Goal: Task Accomplishment & Management: Manage account settings

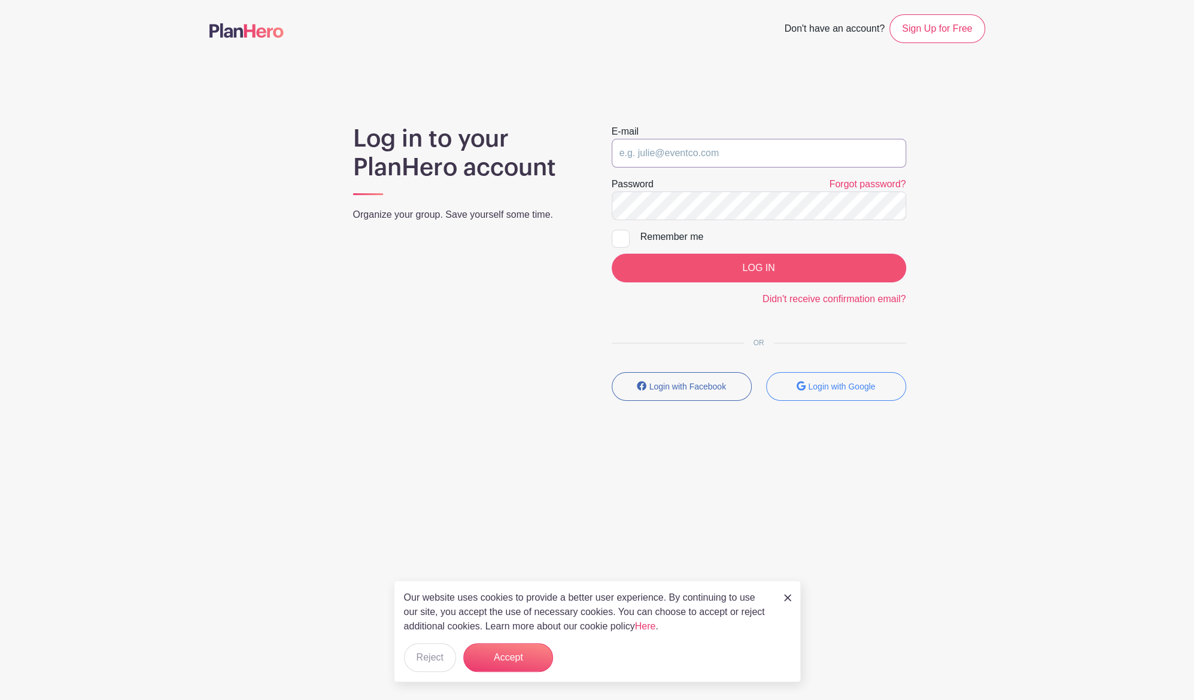
type input "[EMAIL_ADDRESS][DOMAIN_NAME]"
click at [757, 266] on input "LOG IN" at bounding box center [759, 268] width 294 height 29
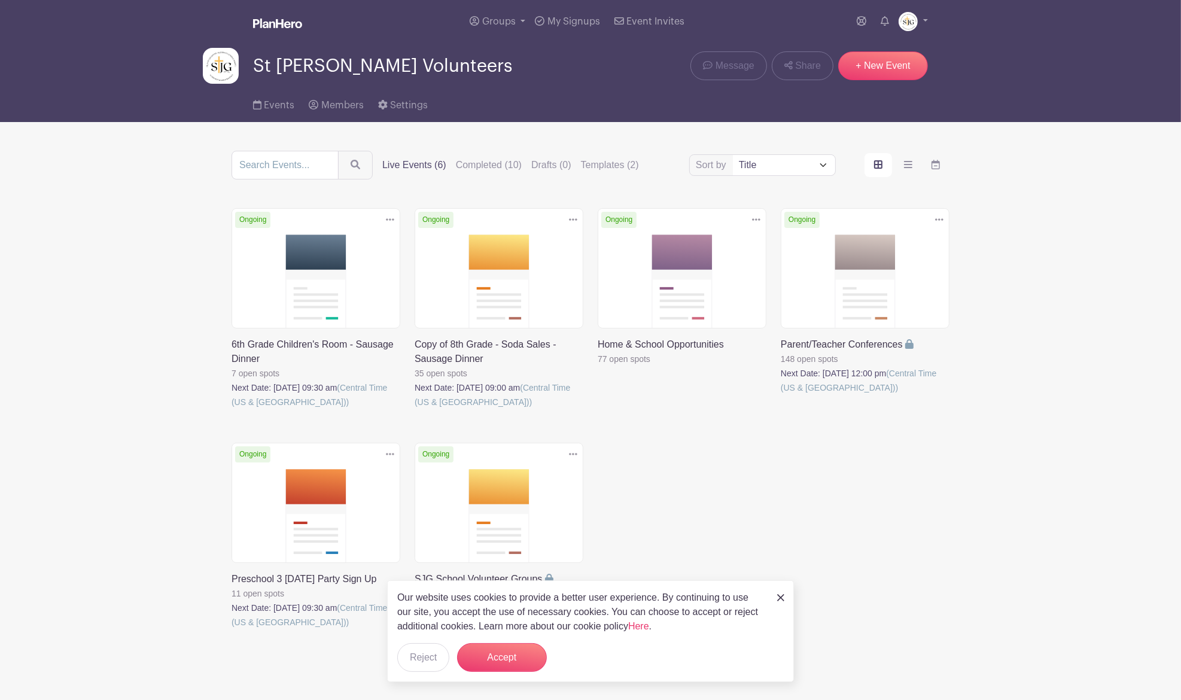
click at [923, 646] on div "Delete Event Are you sure? This event has signups associated with it. All signu…" at bounding box center [590, 435] width 733 height 455
click at [504, 165] on label "Completed (10)" at bounding box center [489, 165] width 66 height 14
click at [0, 0] on input "Completed (10)" at bounding box center [0, 0] width 0 height 0
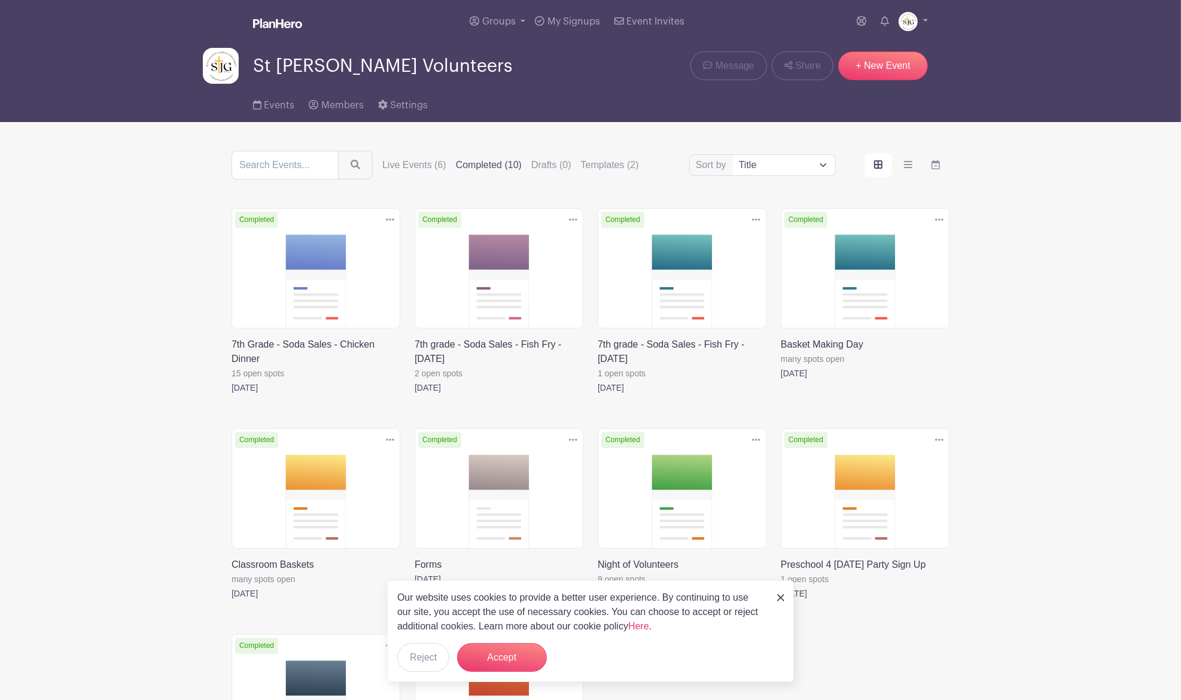
click at [781, 601] on link at bounding box center [781, 601] width 0 height 0
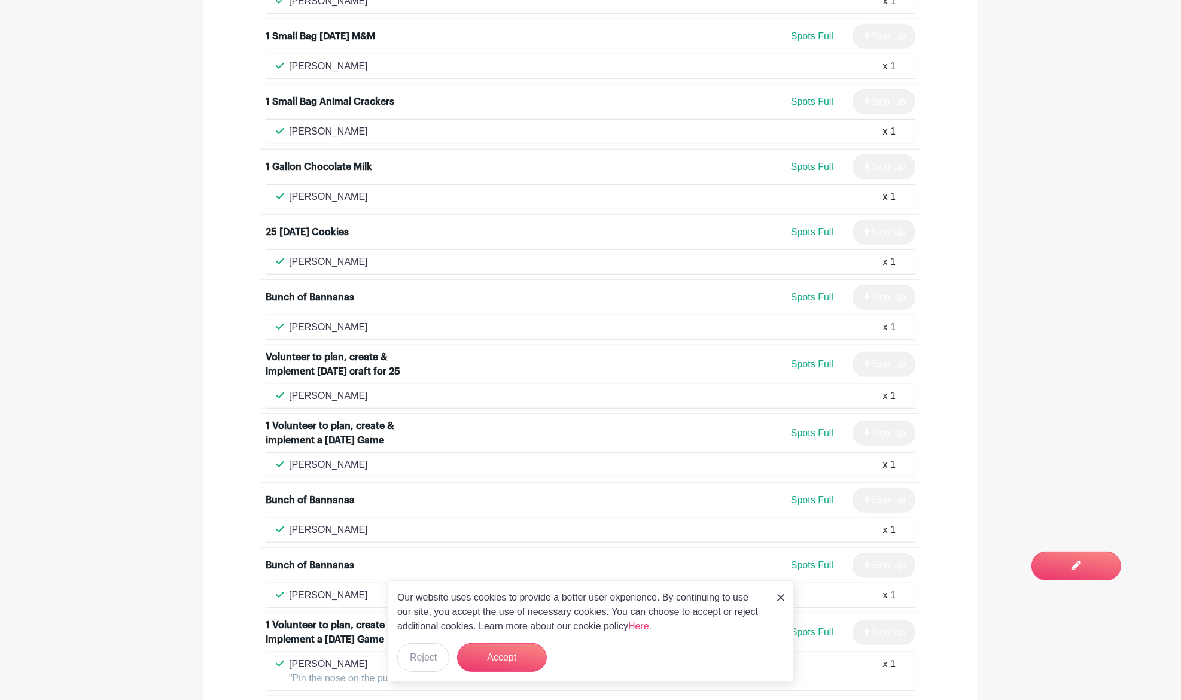
scroll to position [1043, 0]
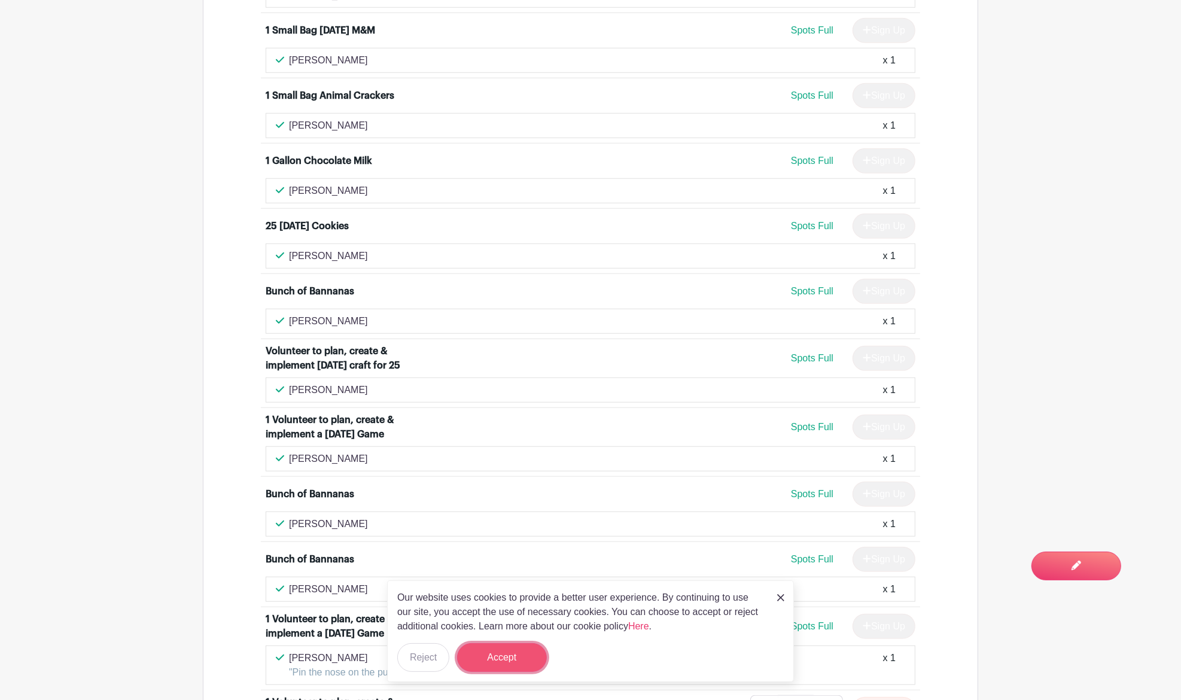
click at [482, 649] on button "Accept" at bounding box center [502, 657] width 90 height 29
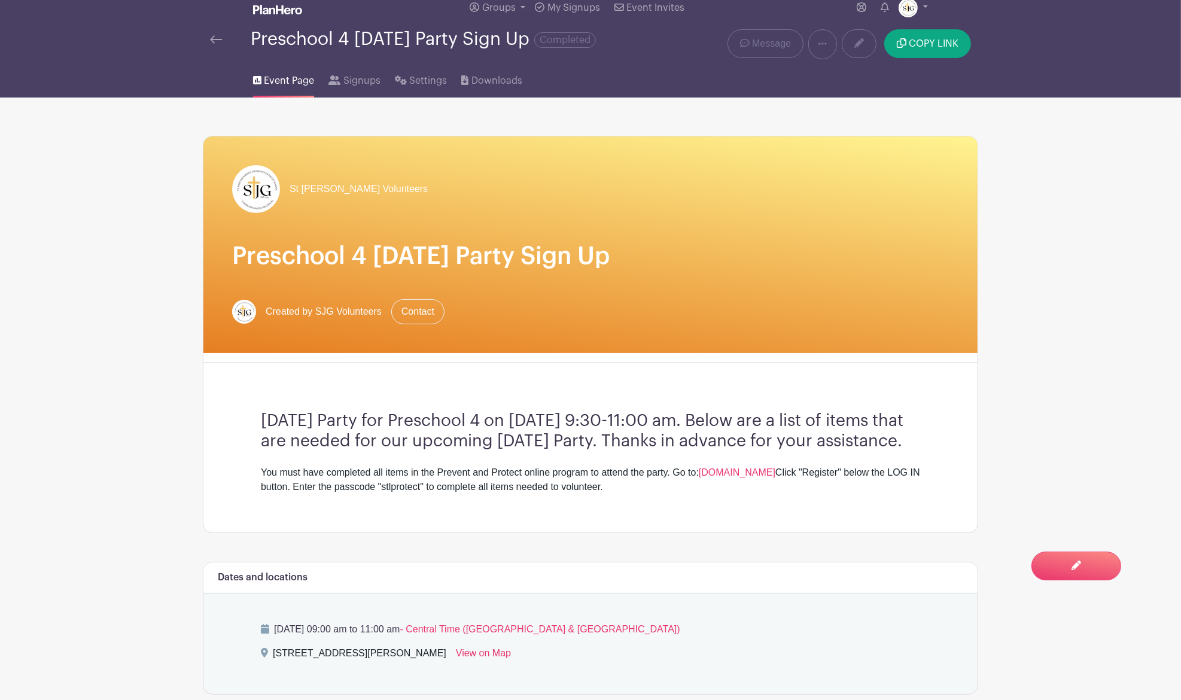
scroll to position [0, 0]
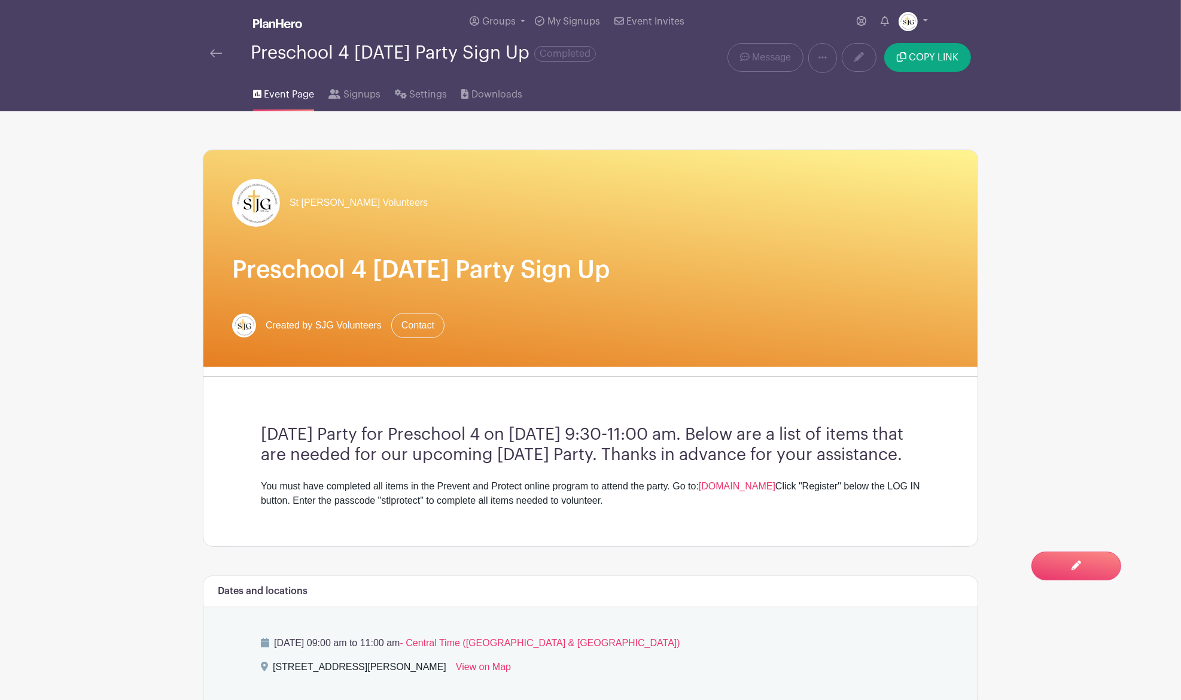
click at [218, 58] on link at bounding box center [216, 53] width 12 height 14
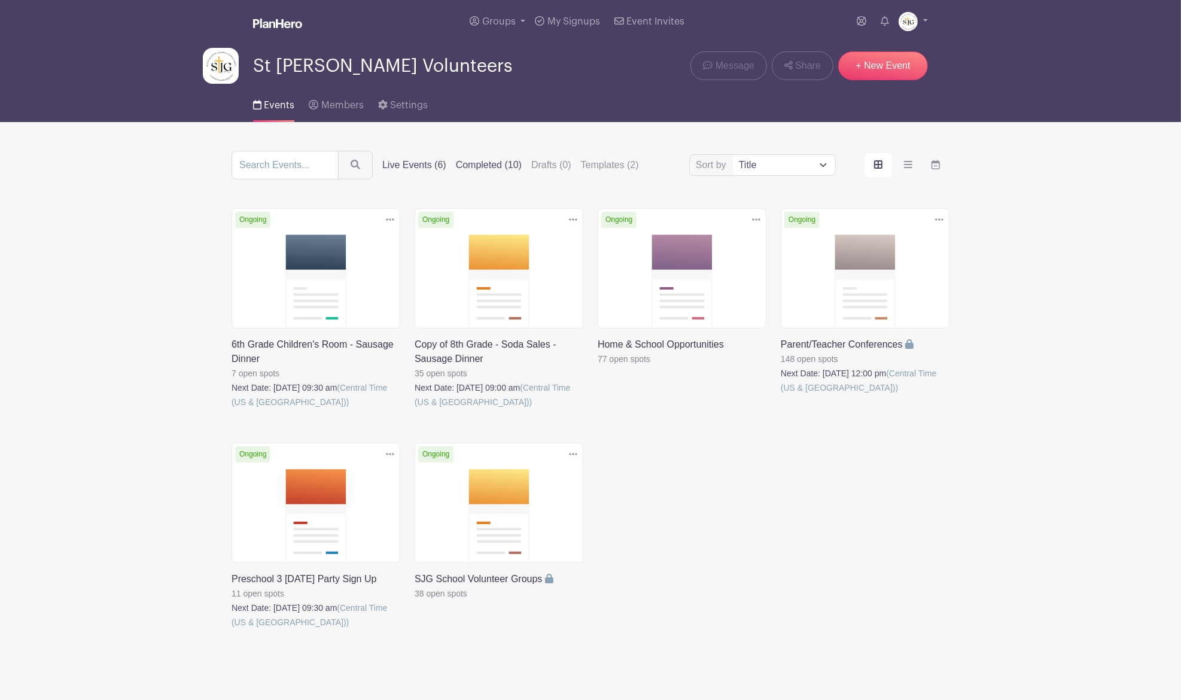
click at [503, 166] on label "Completed (10)" at bounding box center [489, 165] width 66 height 14
click at [0, 0] on input "Completed (10)" at bounding box center [0, 0] width 0 height 0
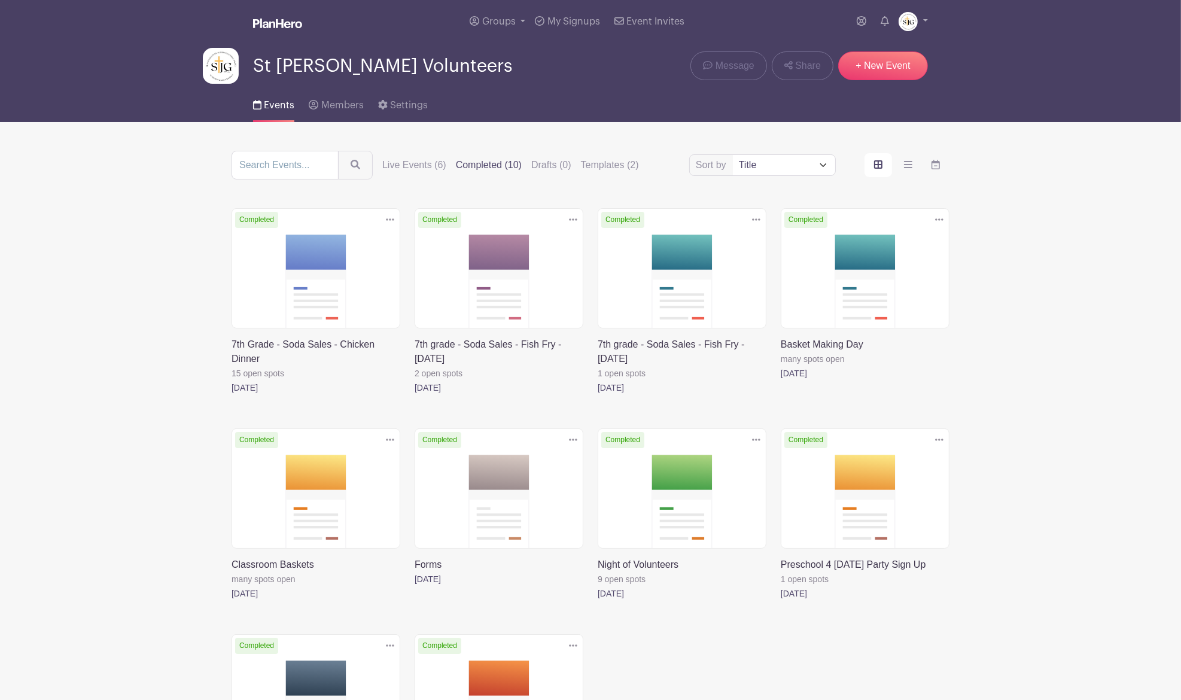
click at [781, 601] on link at bounding box center [781, 601] width 0 height 0
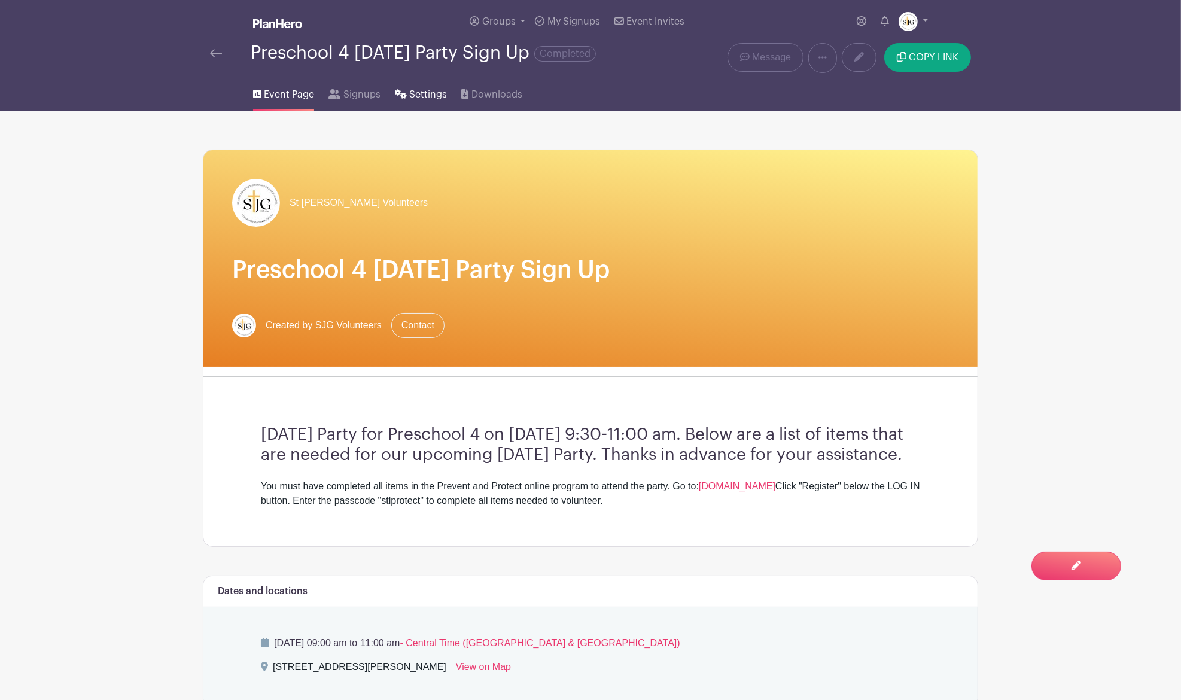
click at [422, 77] on link "Settings" at bounding box center [421, 92] width 52 height 38
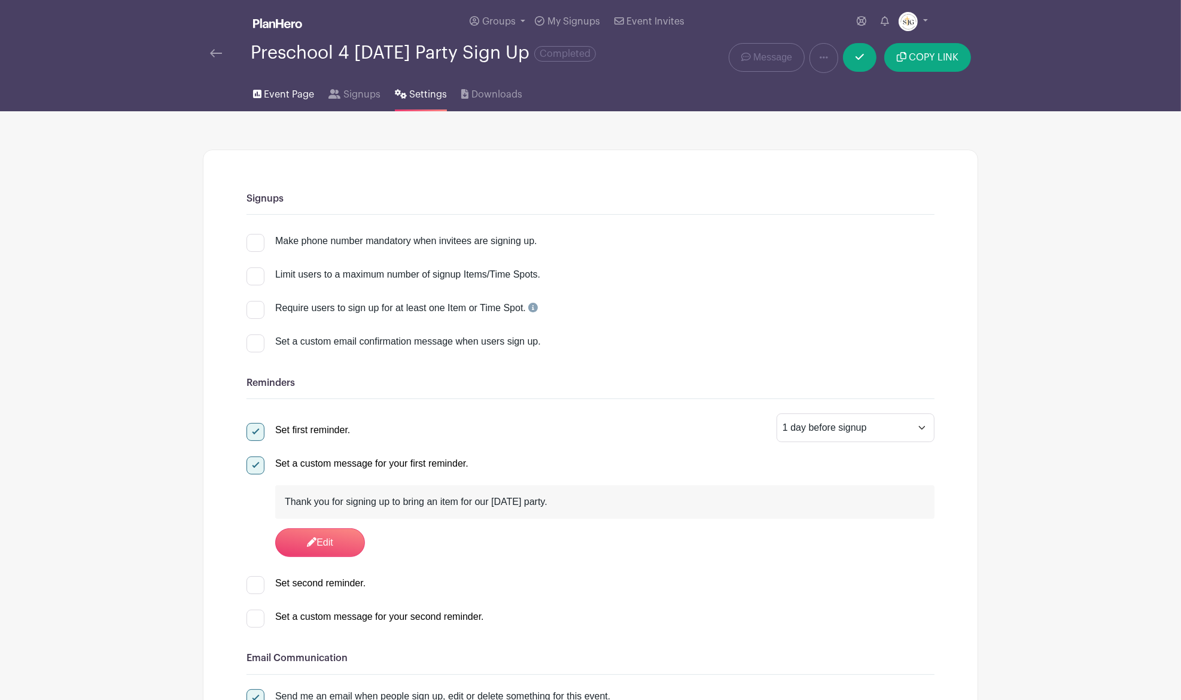
click at [277, 98] on span "Event Page" at bounding box center [289, 94] width 50 height 14
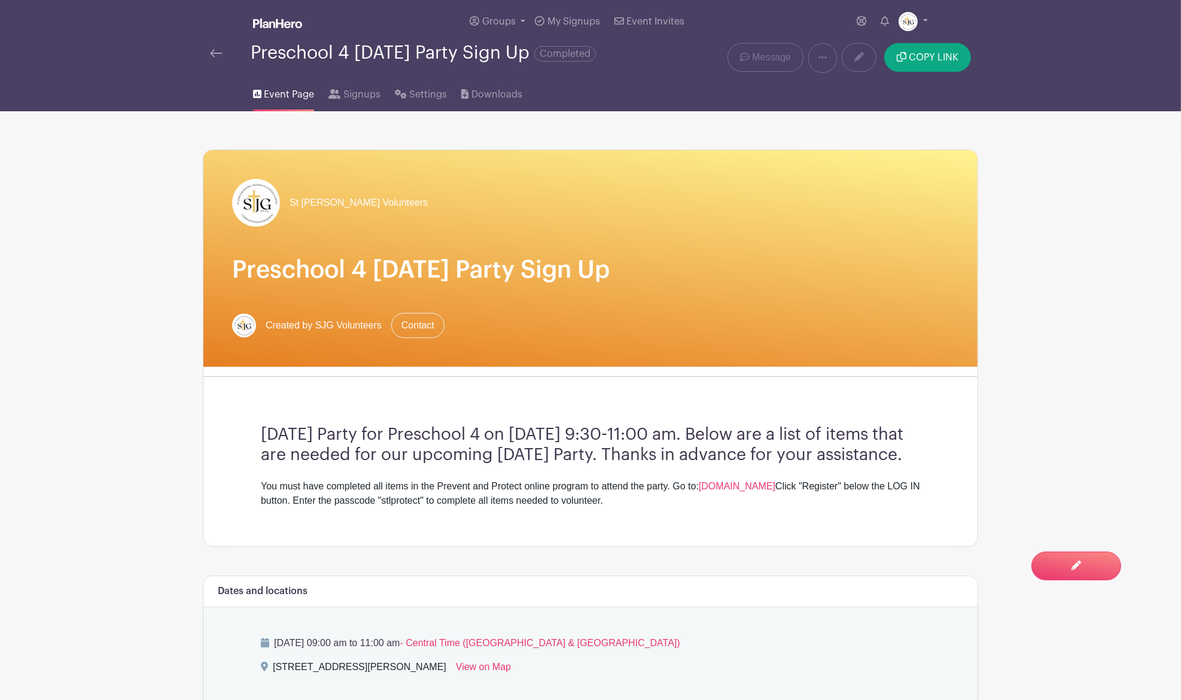
click at [596, 56] on span "Completed" at bounding box center [565, 54] width 62 height 16
click at [224, 47] on div at bounding box center [230, 53] width 41 height 14
click at [218, 53] on img at bounding box center [216, 53] width 12 height 8
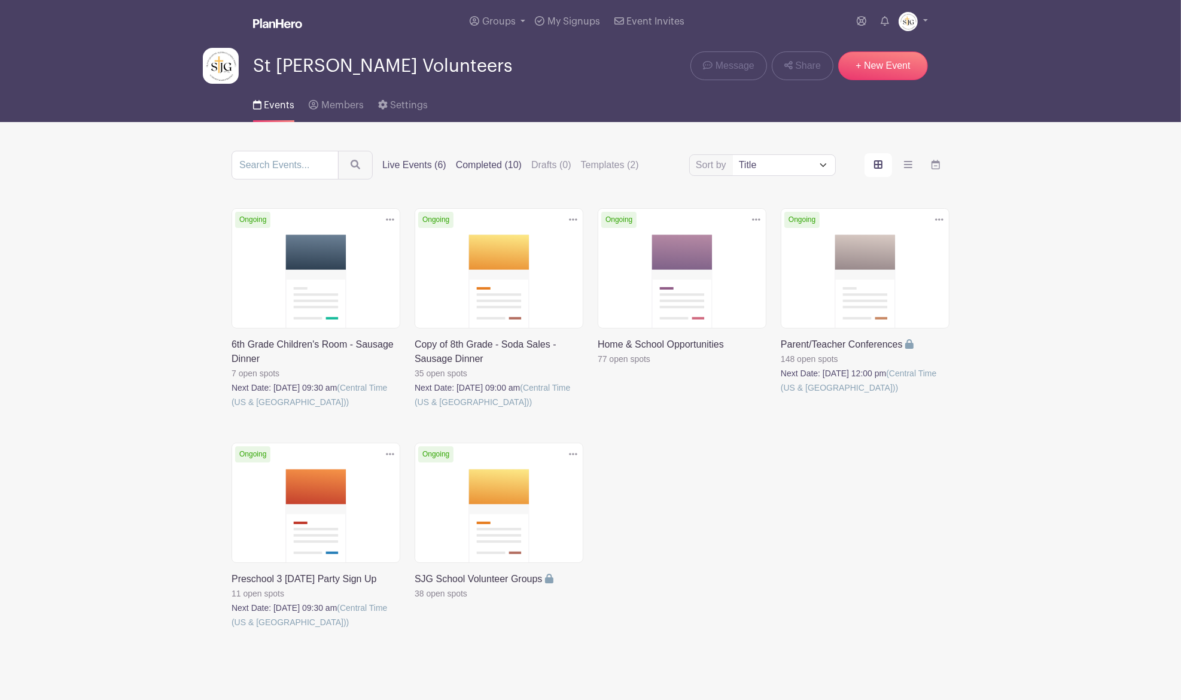
click at [479, 166] on label "Completed (10)" at bounding box center [489, 165] width 66 height 14
click at [0, 0] on input "Completed (10)" at bounding box center [0, 0] width 0 height 0
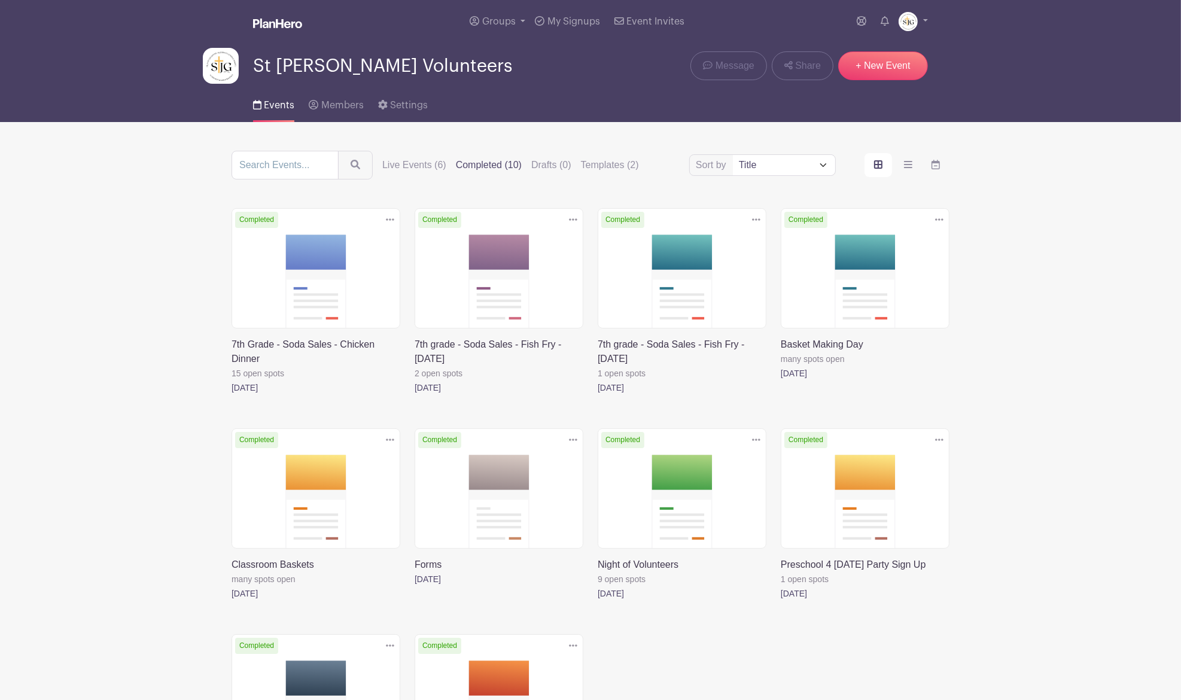
click at [943, 443] on icon at bounding box center [939, 440] width 8 height 10
click at [781, 601] on link at bounding box center [781, 601] width 0 height 0
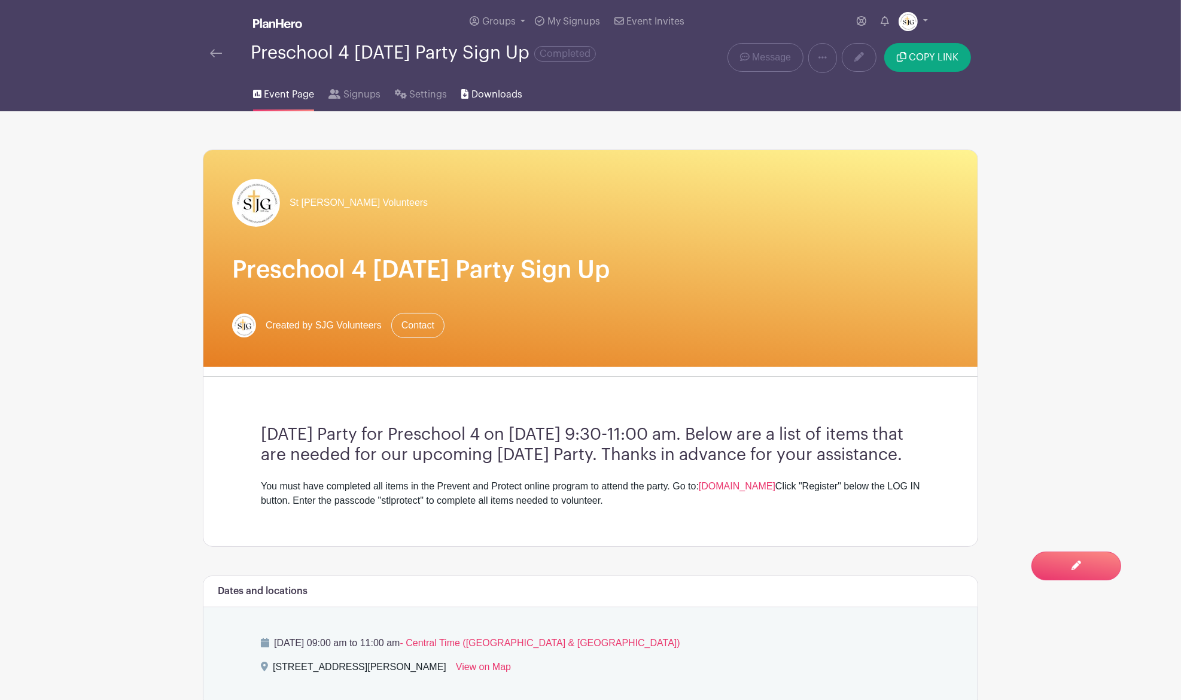
click at [491, 110] on link "Downloads" at bounding box center [491, 92] width 60 height 38
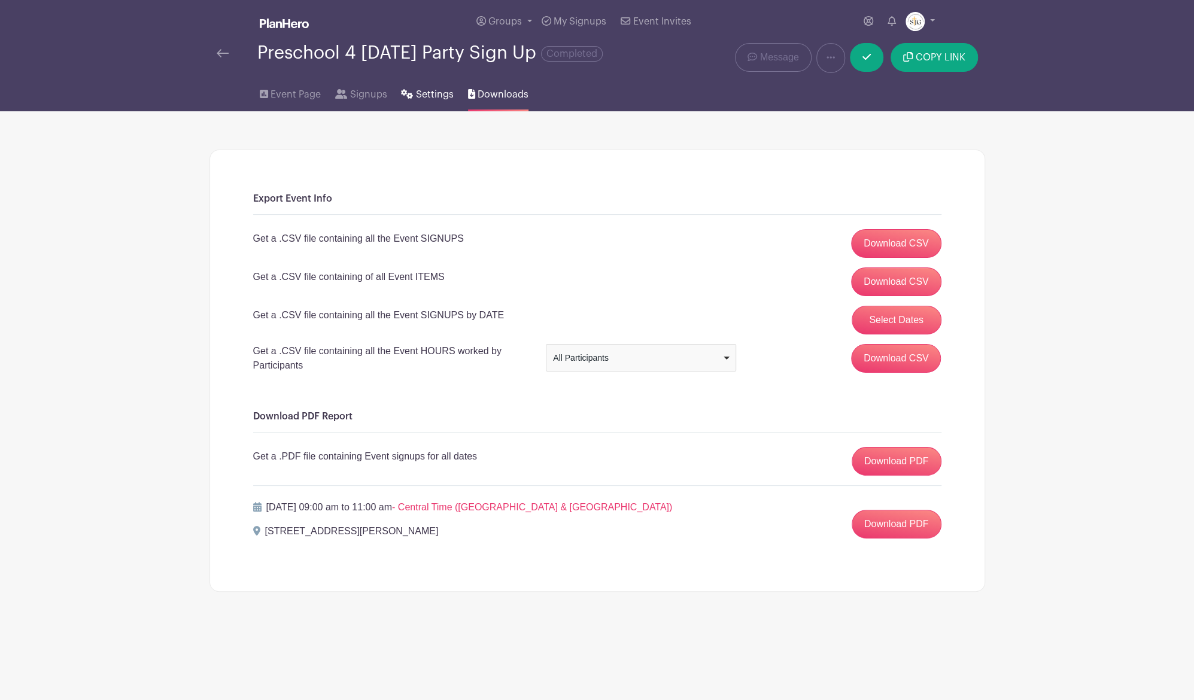
click at [440, 96] on span "Settings" at bounding box center [435, 94] width 38 height 14
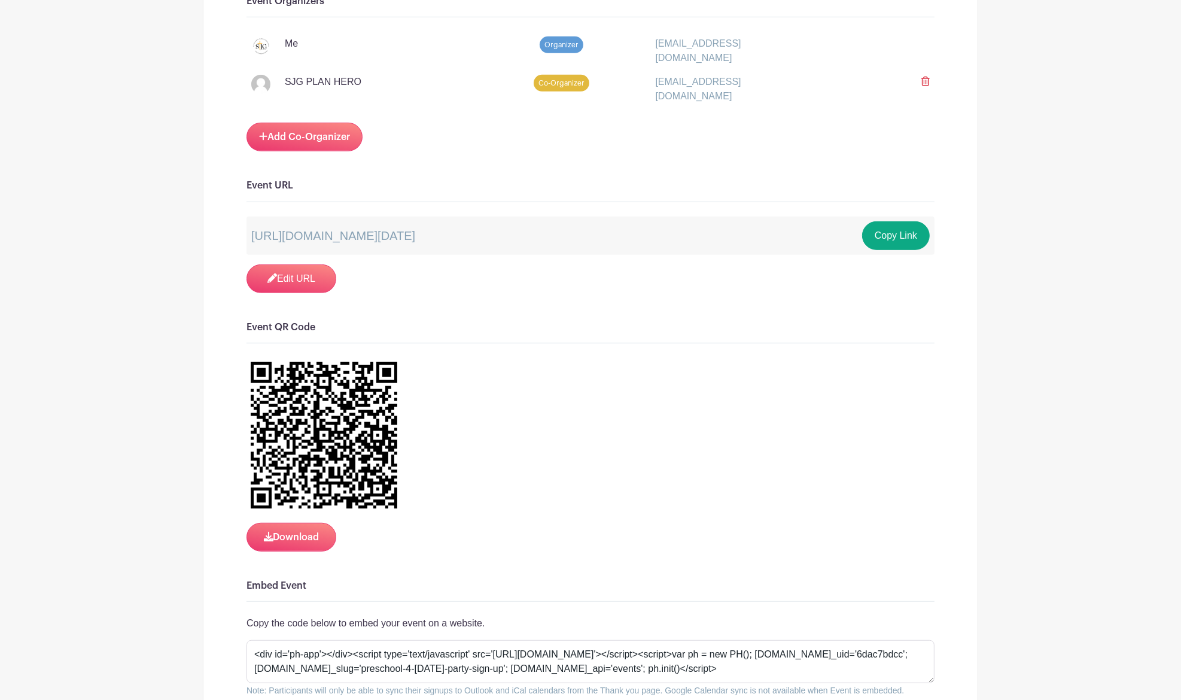
scroll to position [849, 0]
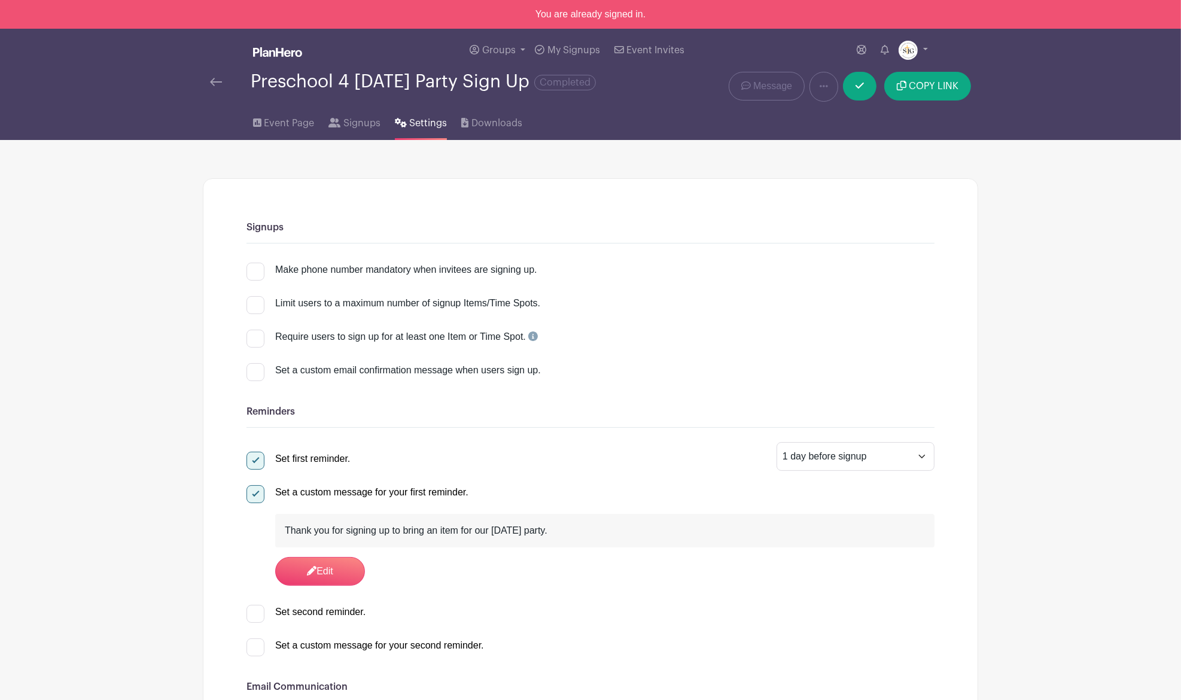
click at [215, 82] on img at bounding box center [216, 82] width 12 height 8
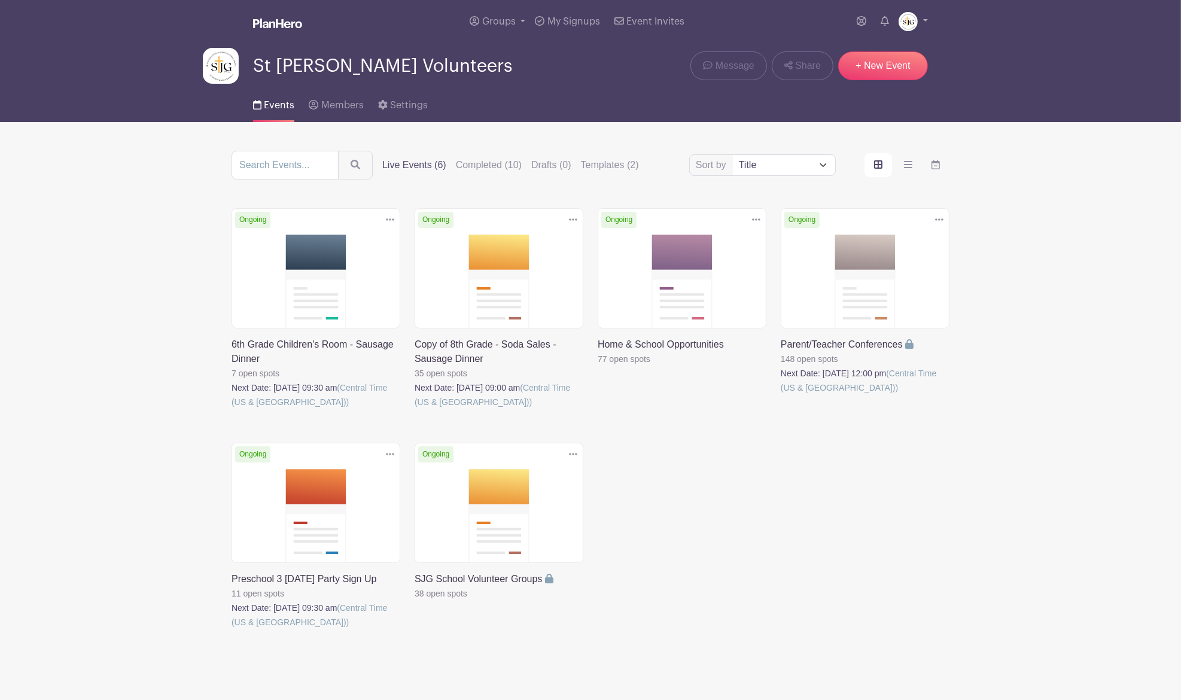
click at [781, 395] on link at bounding box center [781, 395] width 0 height 0
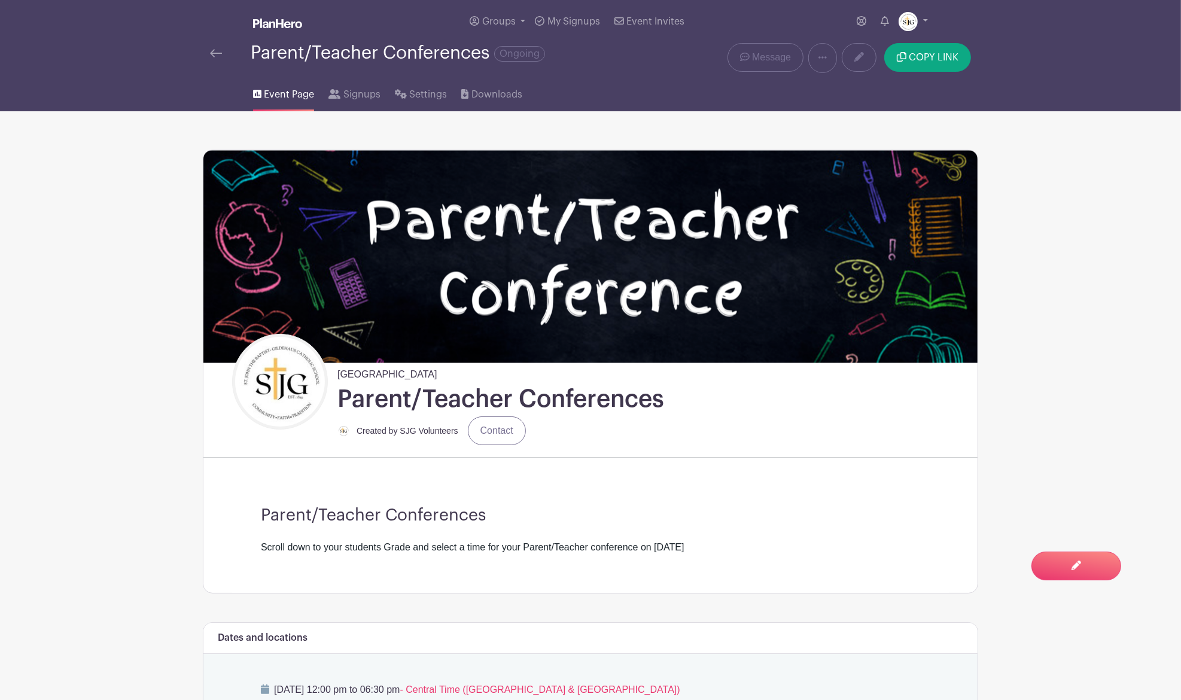
click at [883, 271] on img at bounding box center [590, 256] width 774 height 212
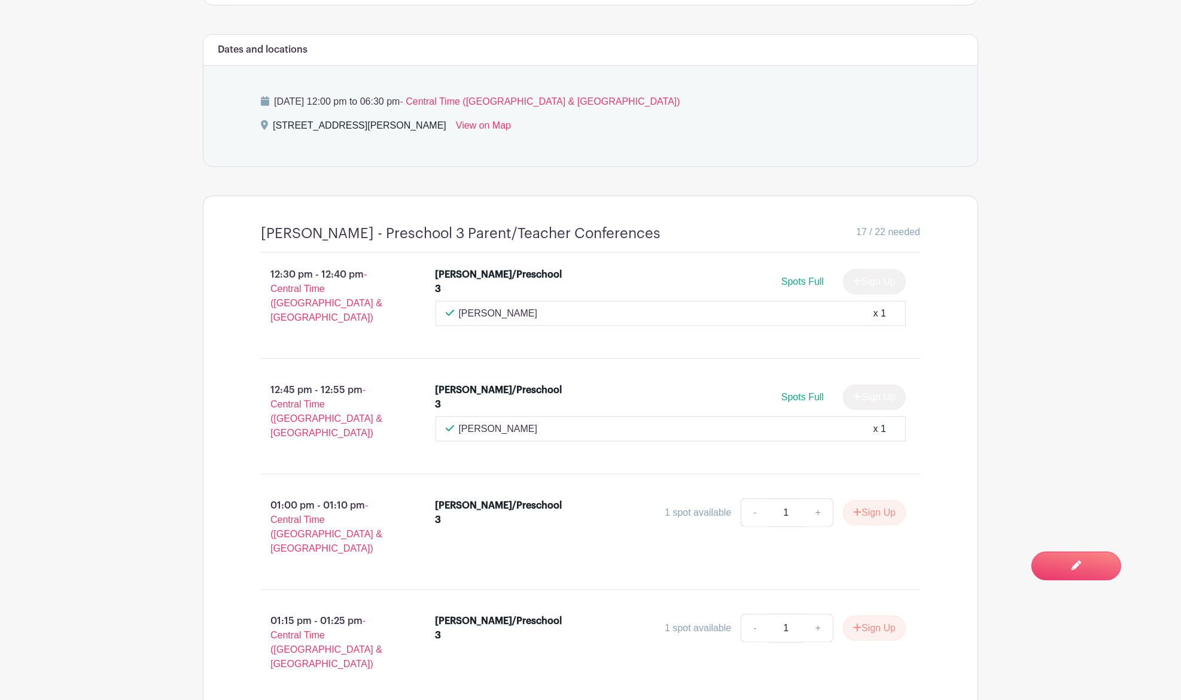
scroll to position [566, 0]
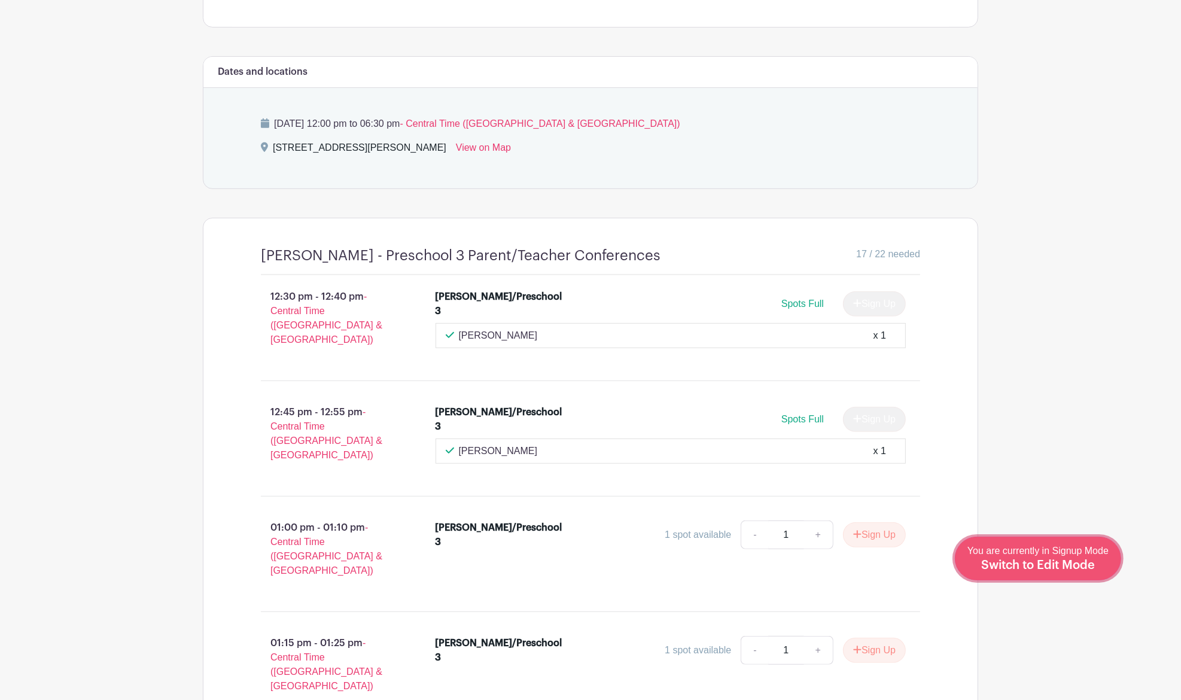
click at [1075, 570] on span "Switch to Edit Mode" at bounding box center [1038, 566] width 114 height 12
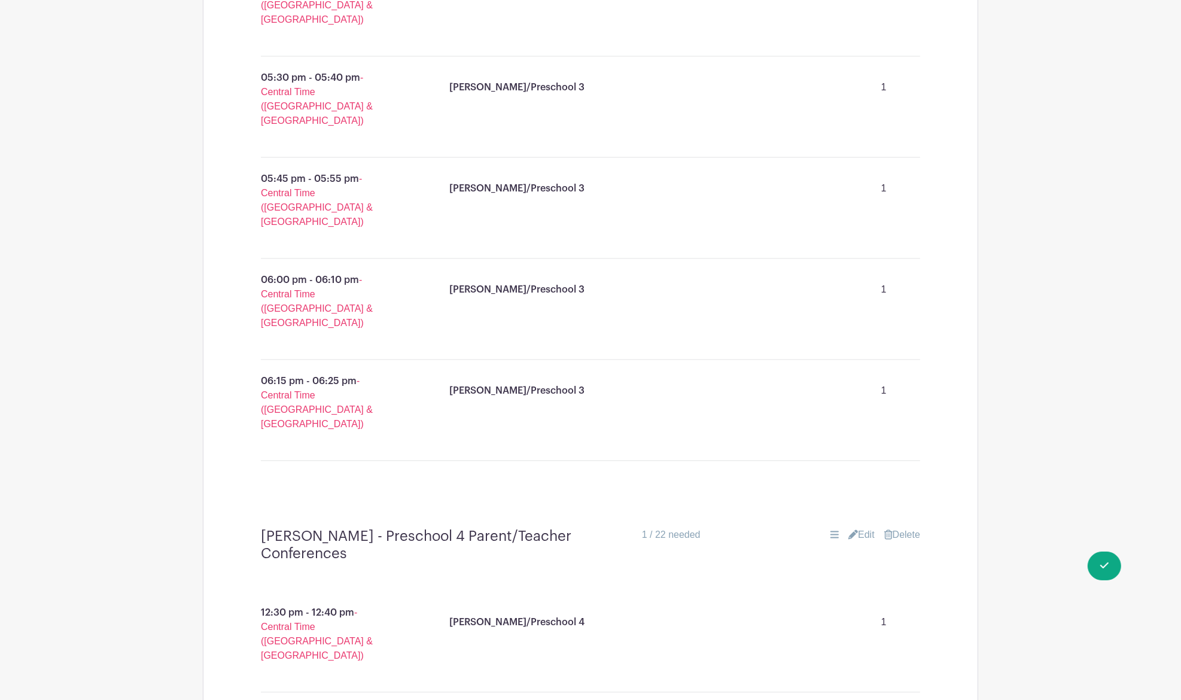
scroll to position [2691, 0]
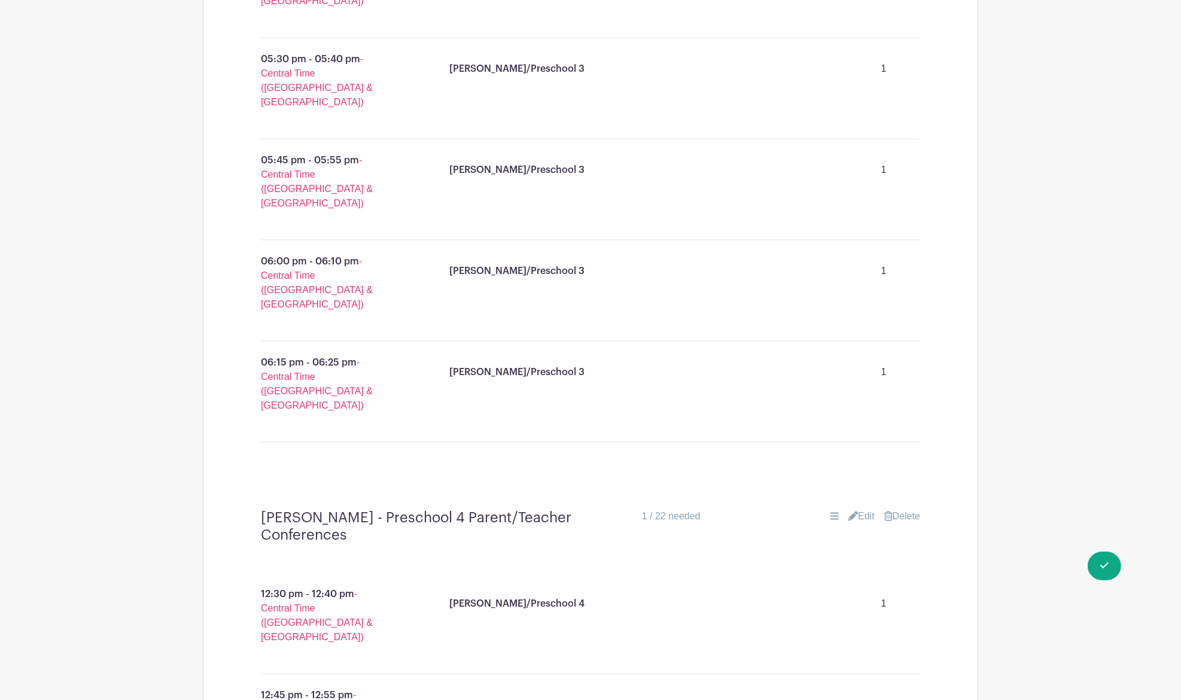
drag, startPoint x: 1114, startPoint y: 554, endPoint x: 1094, endPoint y: 627, distance: 75.6
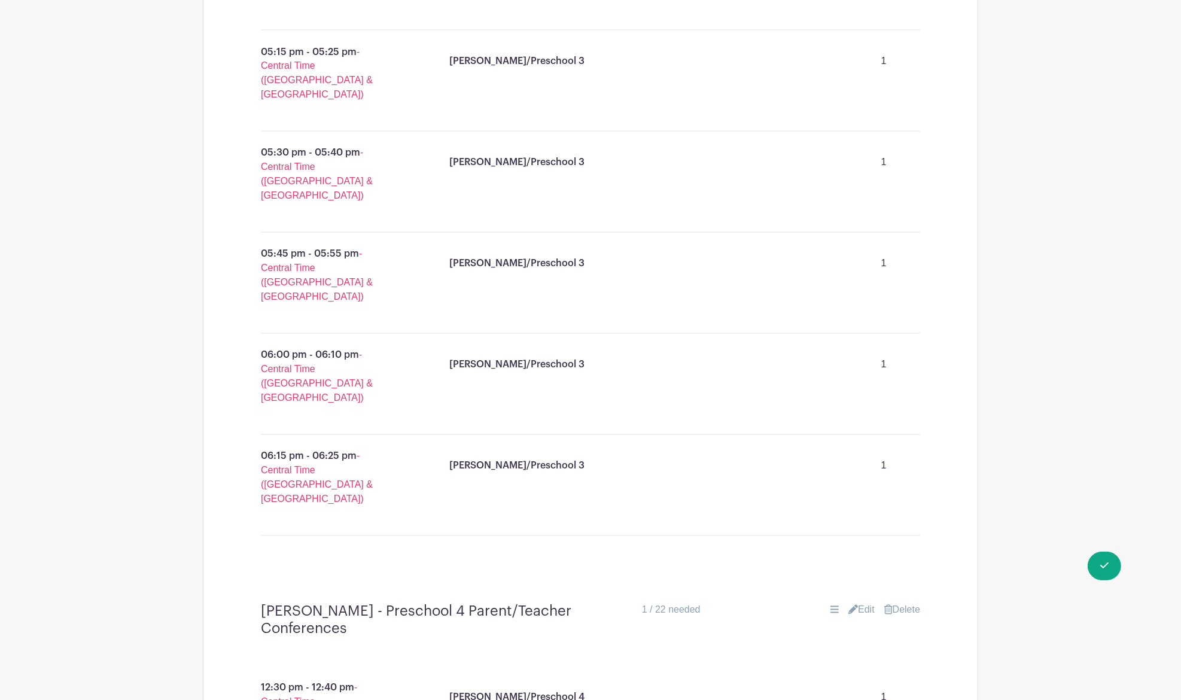
scroll to position [2616, 0]
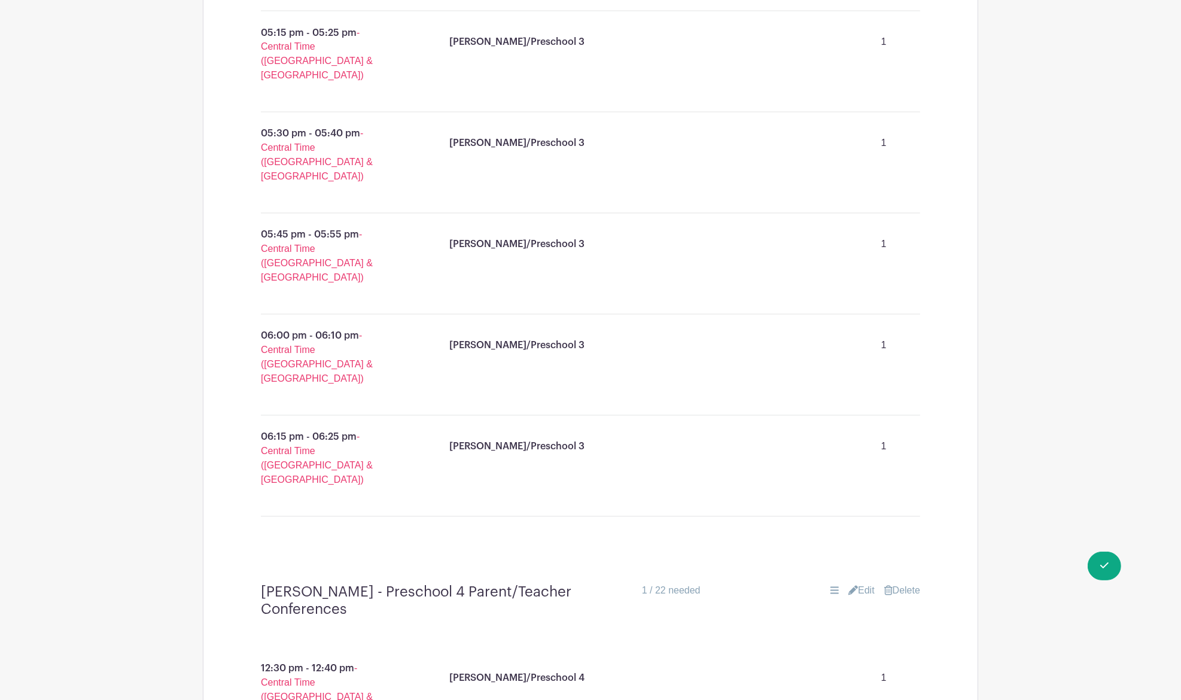
click at [858, 575] on div "Ms. Cara Aholt - Preschool 4 Parent/Teacher Conferences 1 / 22 needed Edit Dele…" at bounding box center [590, 602] width 717 height 54
click at [857, 584] on link "Edit" at bounding box center [862, 591] width 26 height 14
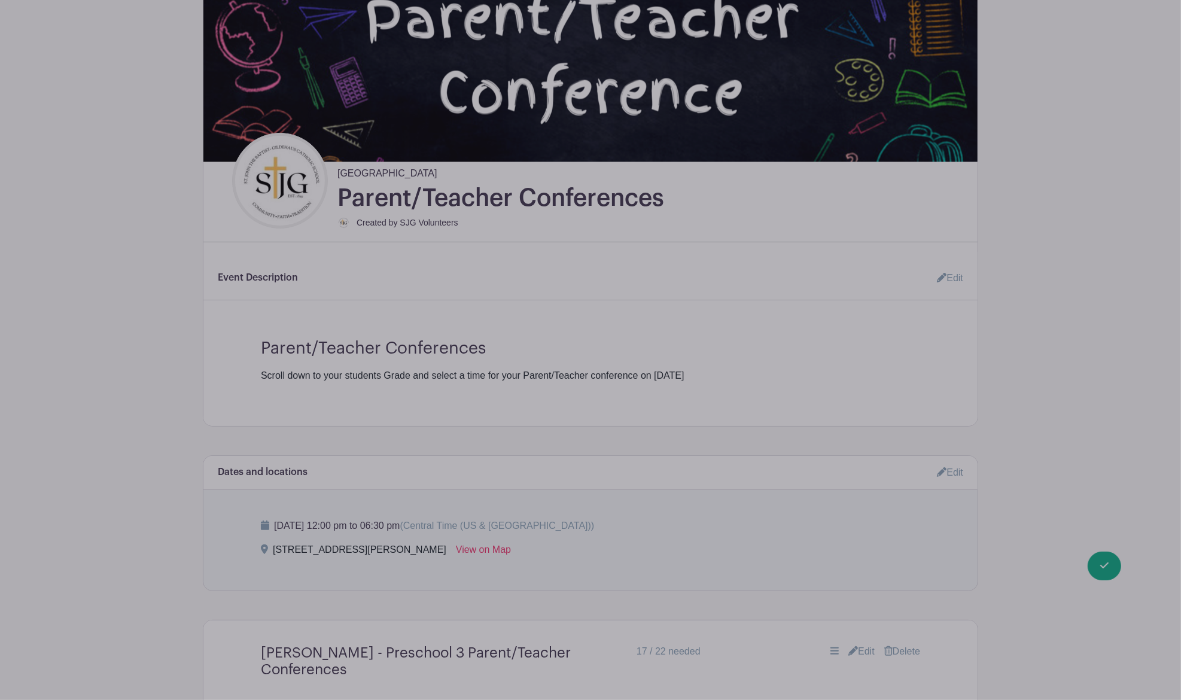
scroll to position [0, 0]
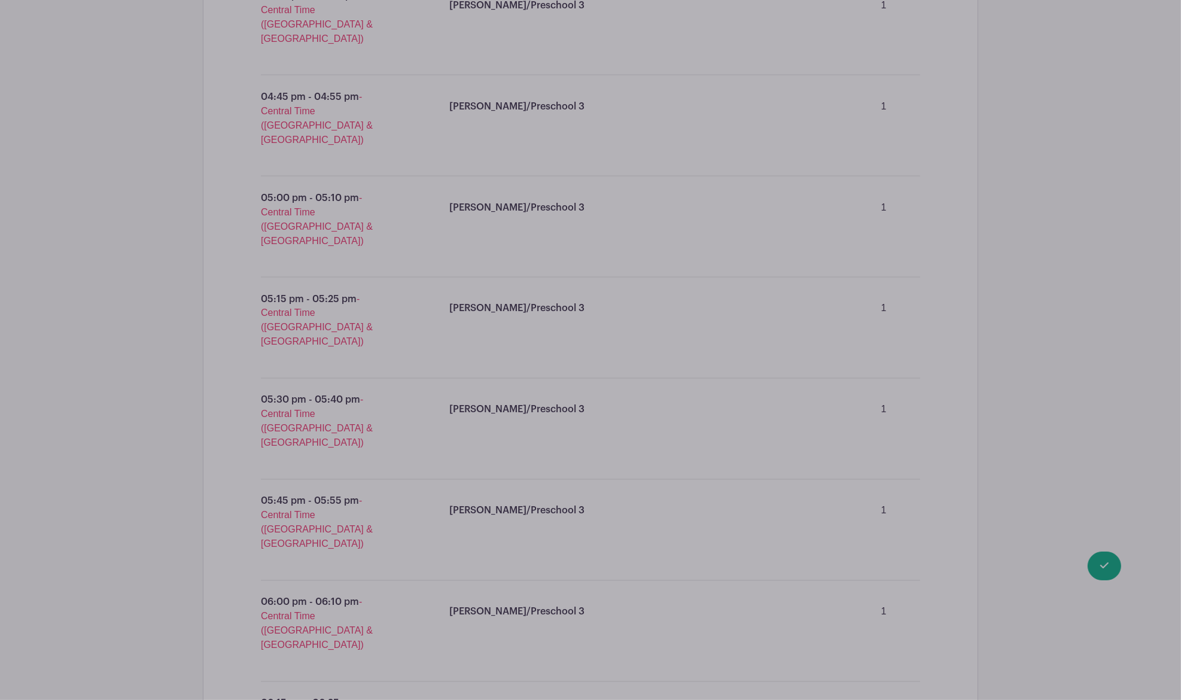
scroll to position [2372, 0]
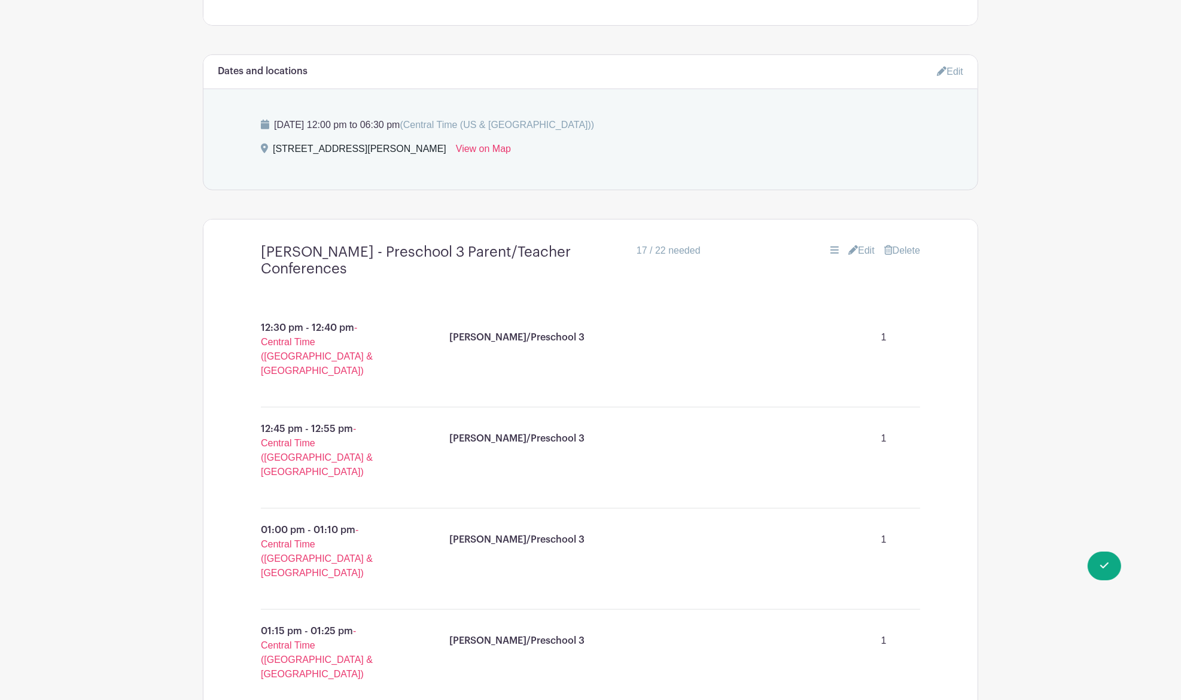
scroll to position [583, 0]
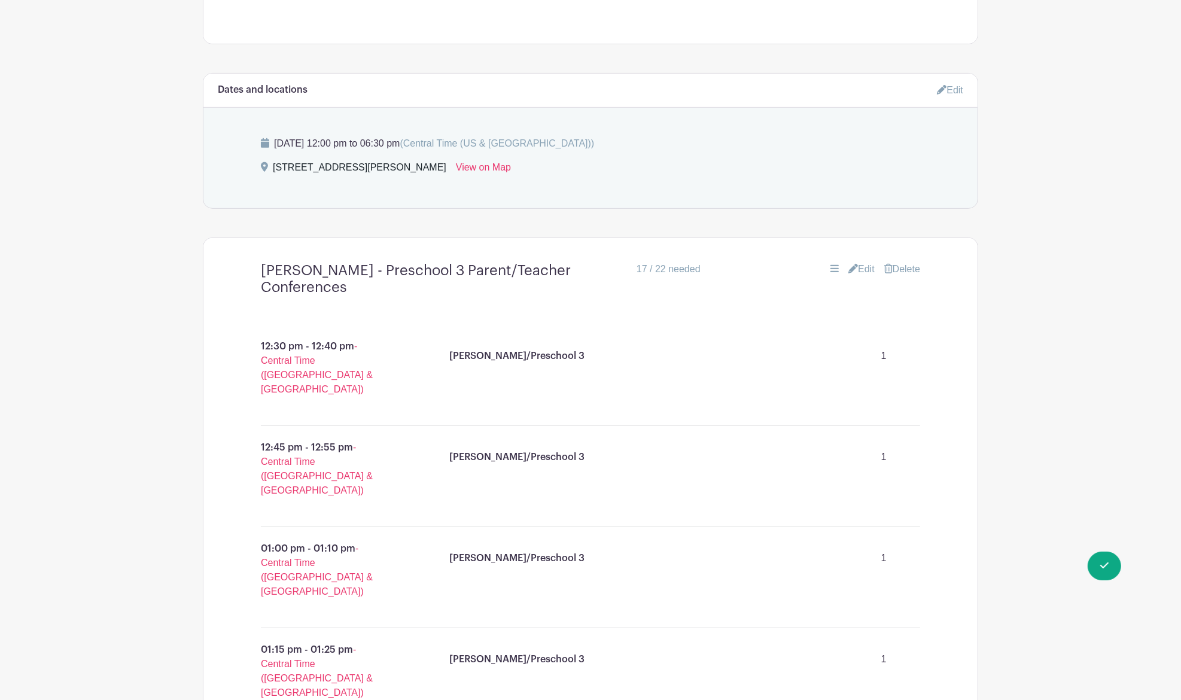
click at [855, 265] on link "Edit" at bounding box center [862, 269] width 26 height 14
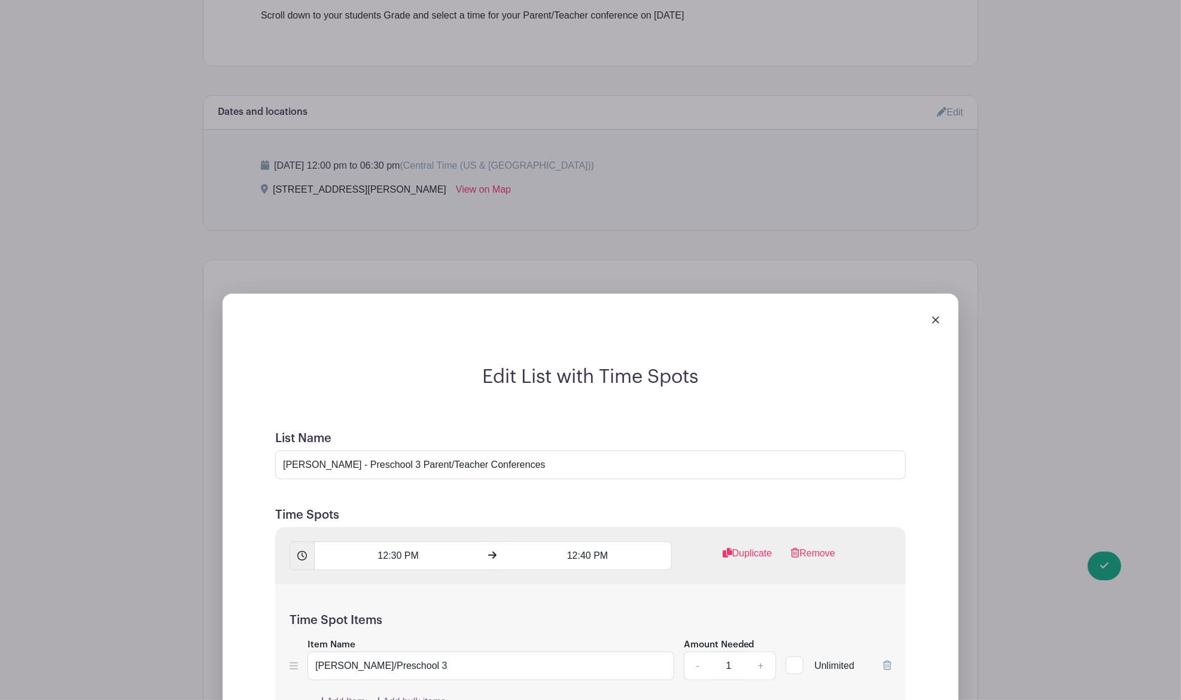
scroll to position [475, 0]
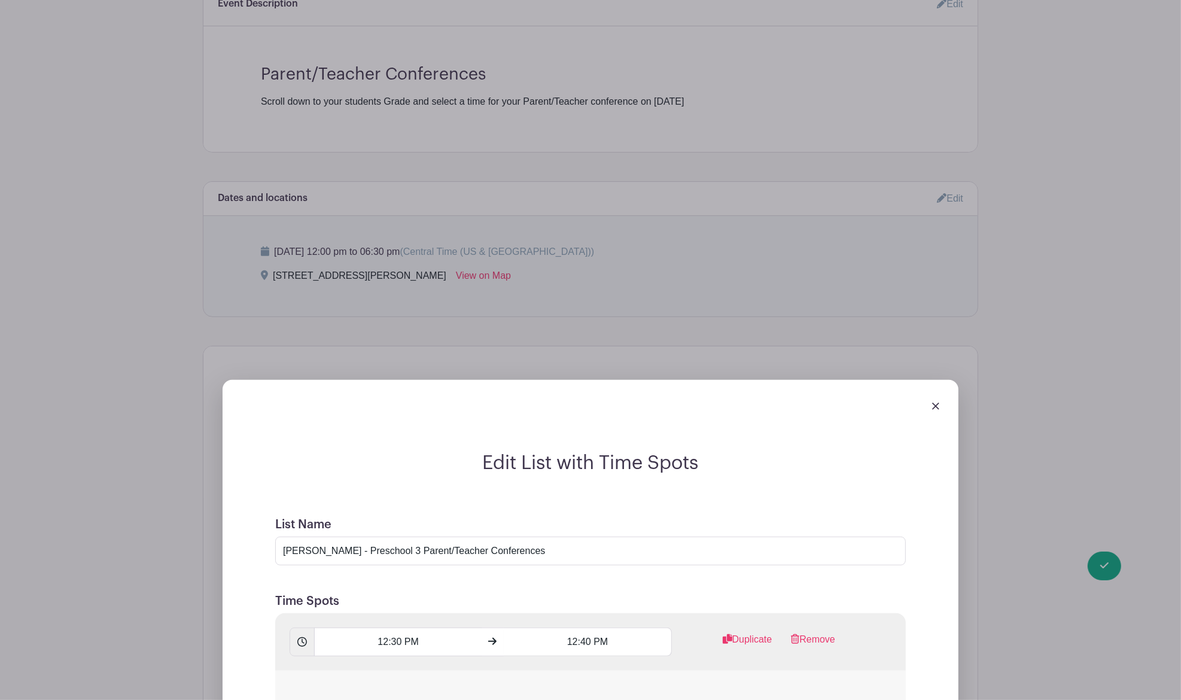
click at [935, 401] on link at bounding box center [935, 406] width 7 height 10
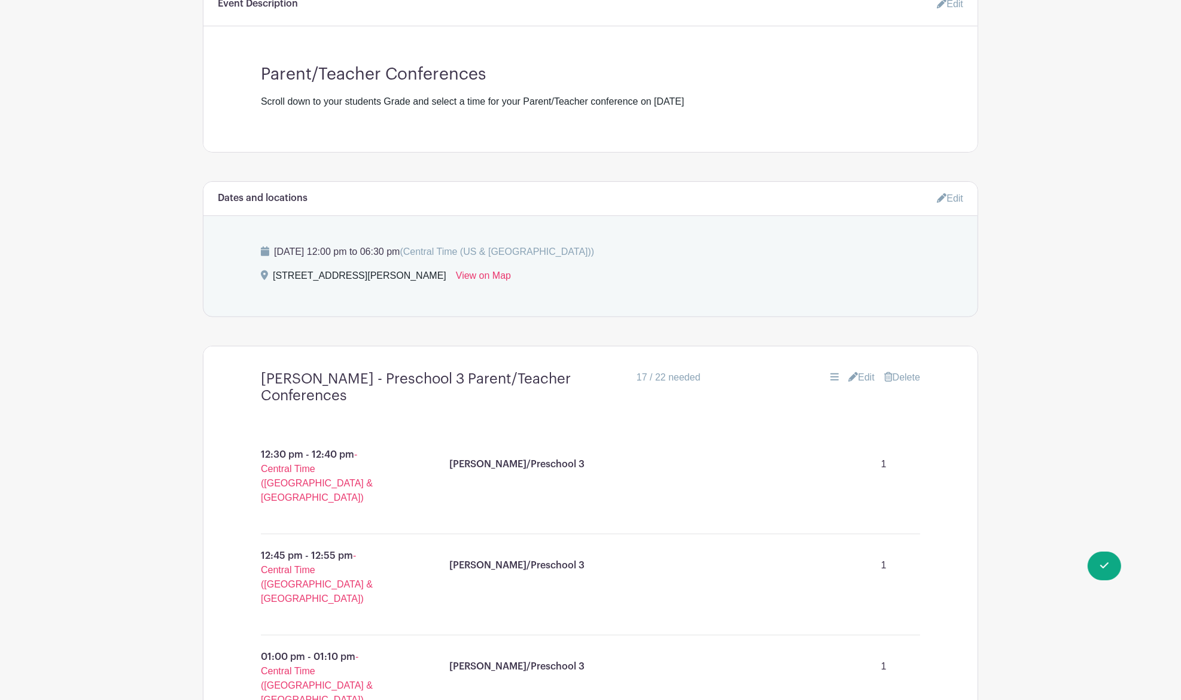
scroll to position [0, 0]
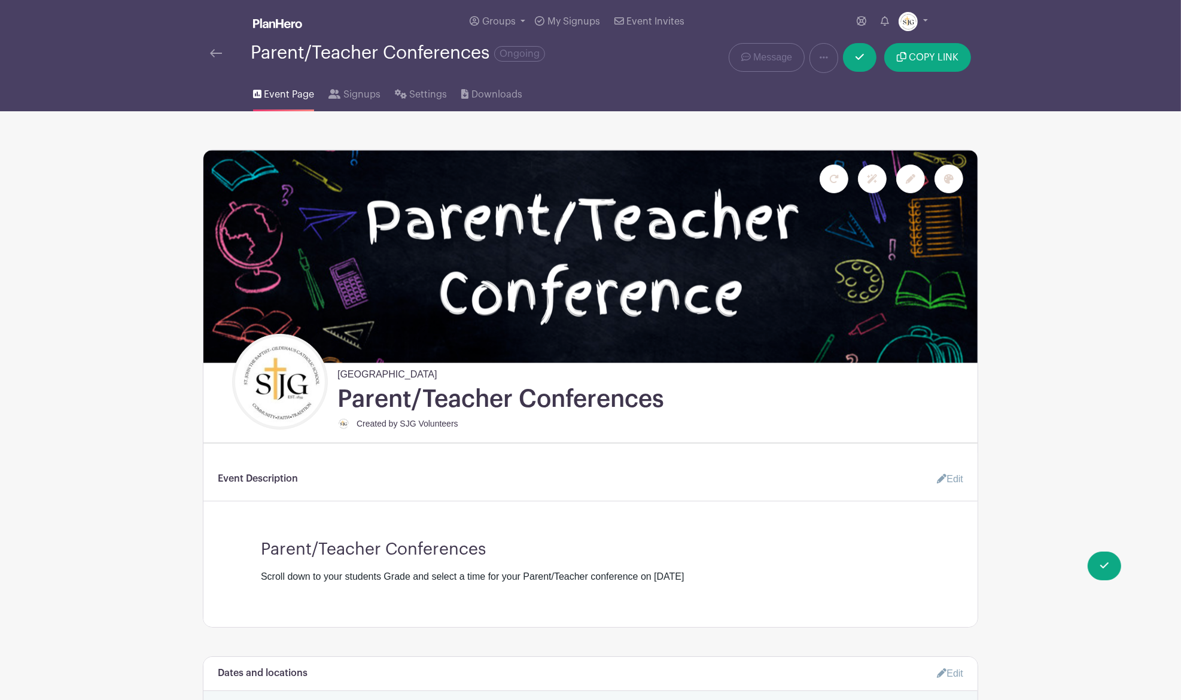
click at [215, 56] on img at bounding box center [216, 53] width 12 height 8
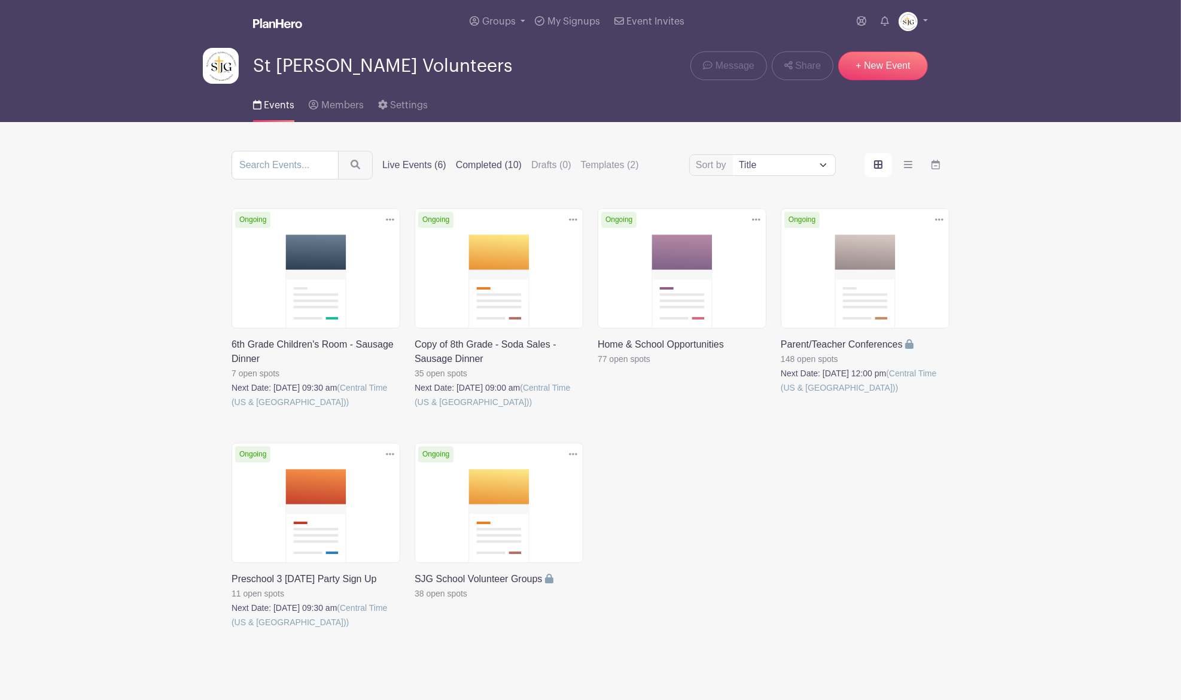
click at [503, 163] on label "Completed (10)" at bounding box center [489, 165] width 66 height 14
click at [0, 0] on input "Completed (10)" at bounding box center [0, 0] width 0 height 0
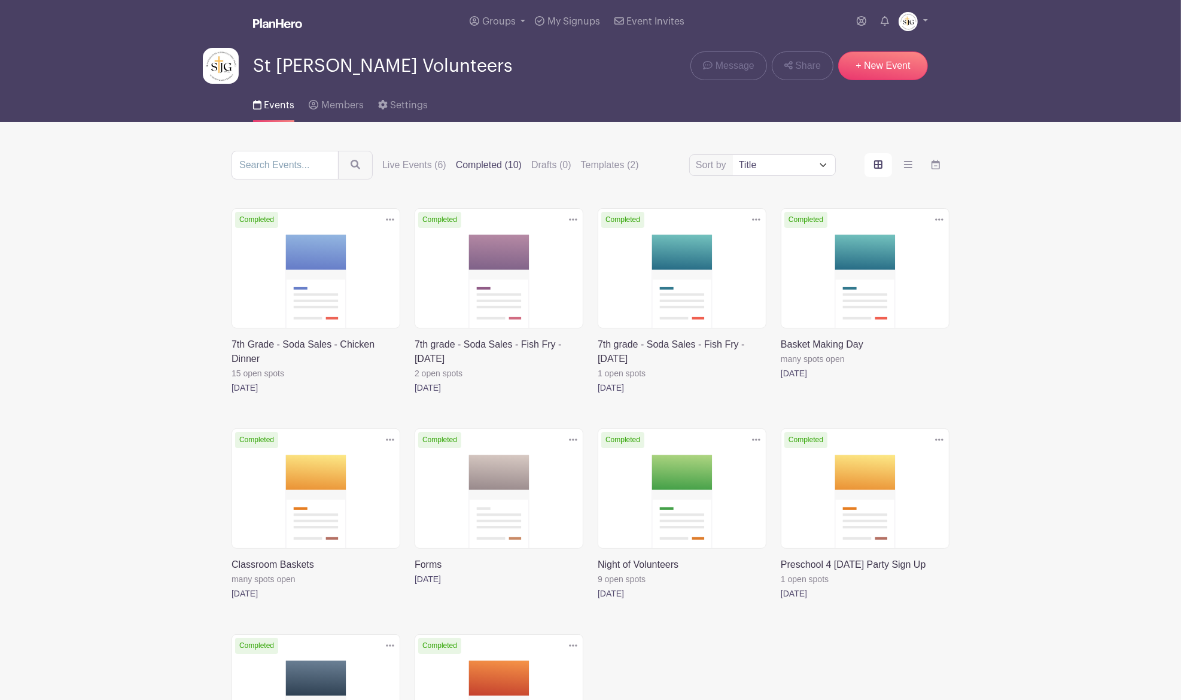
click at [781, 601] on link at bounding box center [781, 601] width 0 height 0
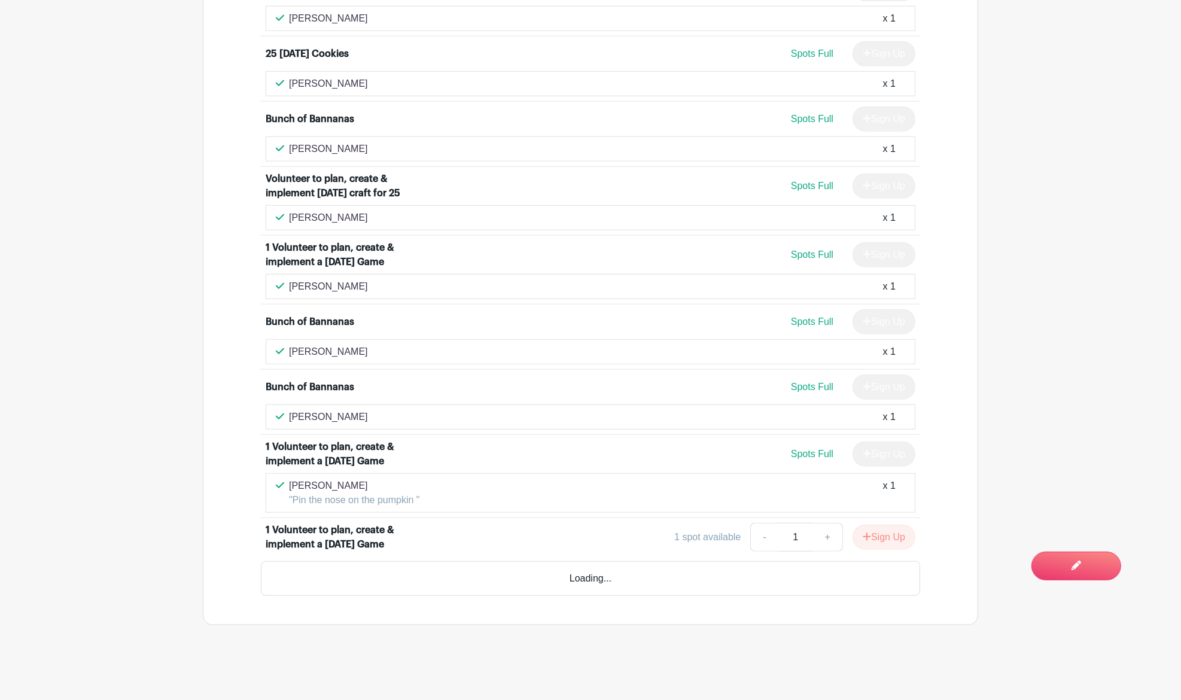
scroll to position [1210, 0]
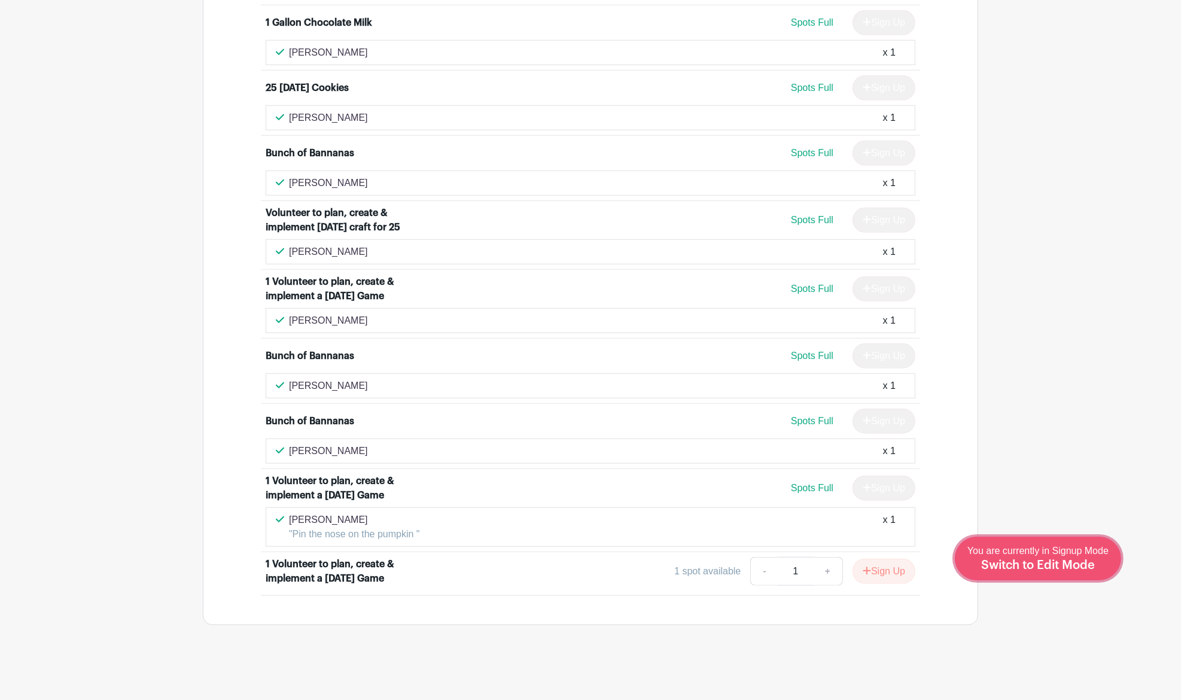
click at [1084, 563] on span "Switch to Edit Mode" at bounding box center [1038, 566] width 114 height 12
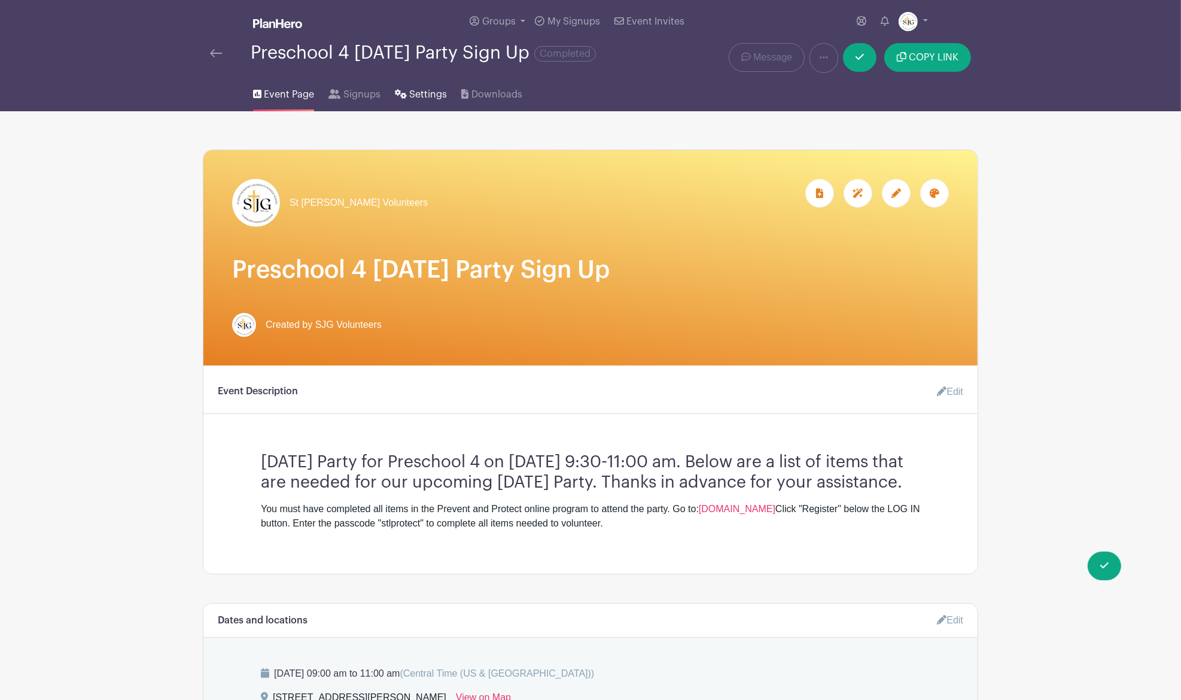
click at [427, 93] on span "Settings" at bounding box center [428, 94] width 38 height 14
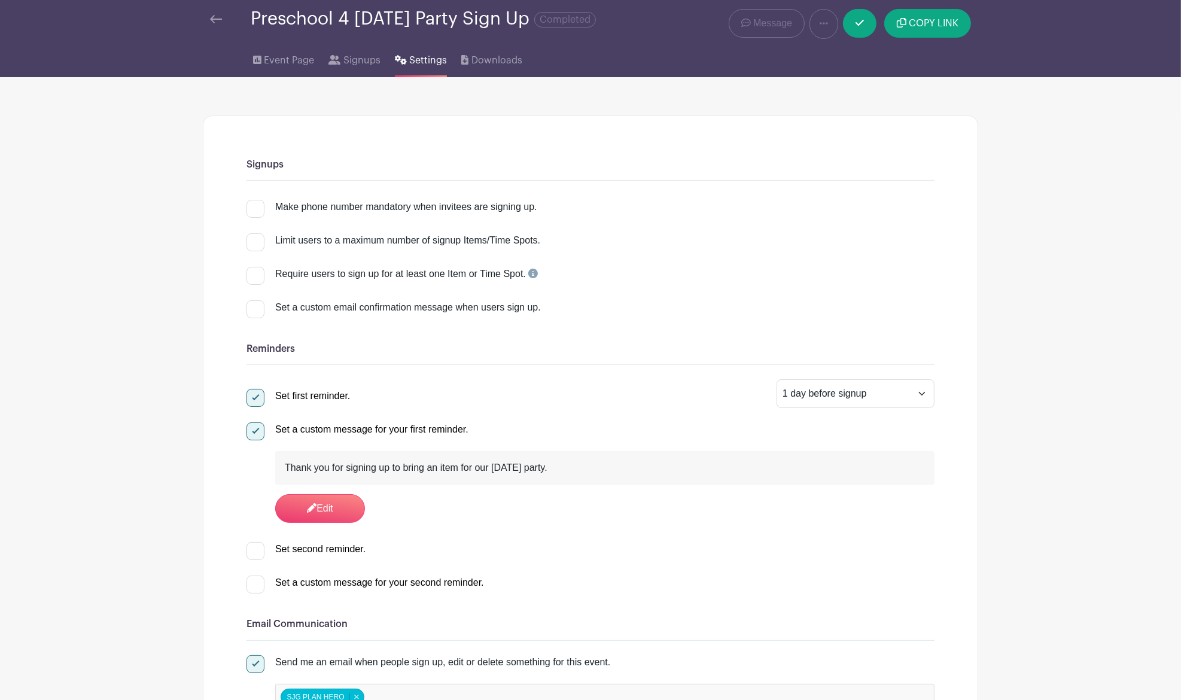
scroll to position [23, 0]
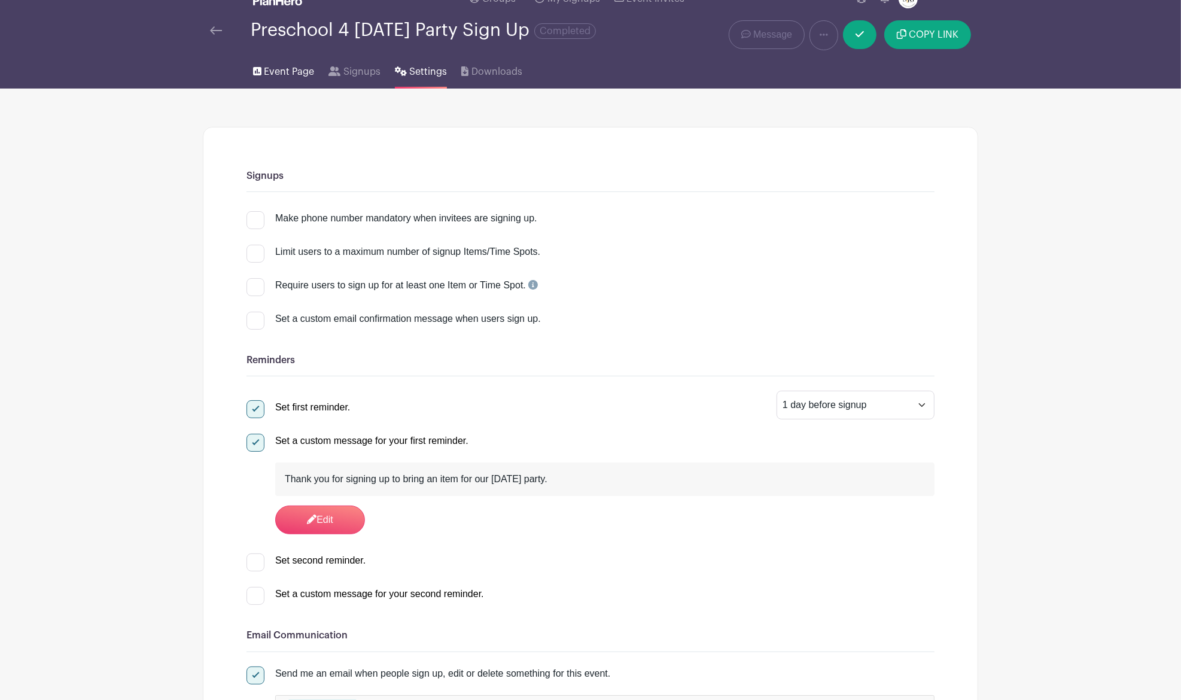
click at [297, 69] on span "Event Page" at bounding box center [289, 72] width 50 height 14
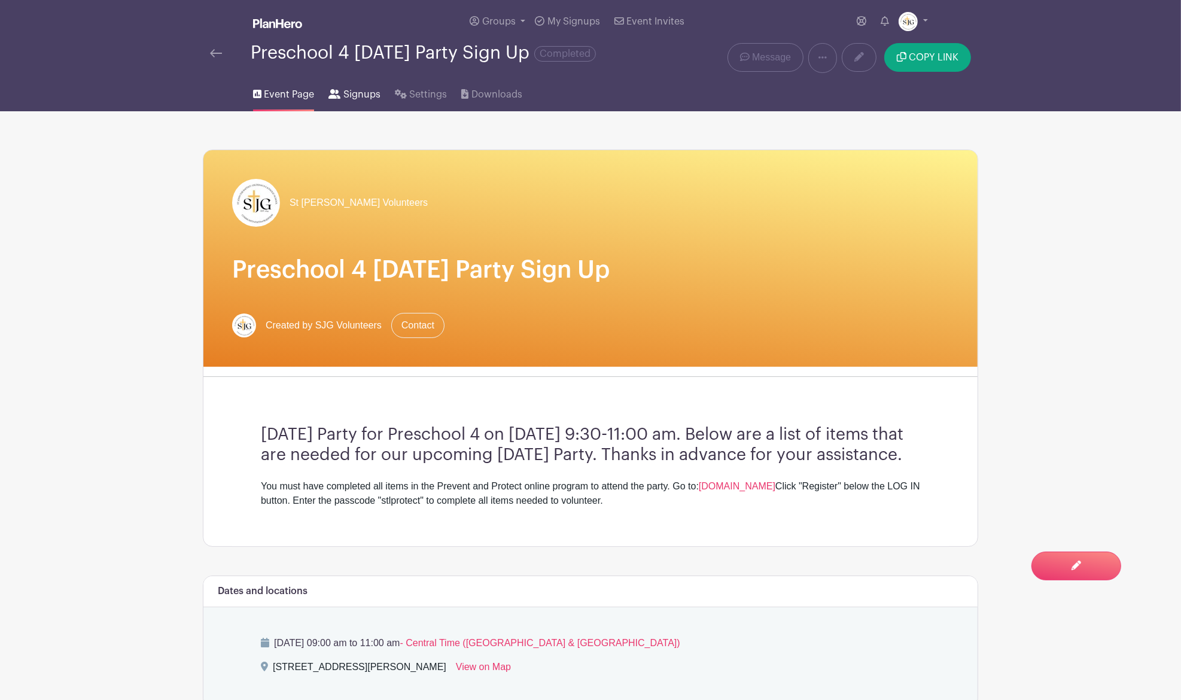
click at [349, 89] on span "Signups" at bounding box center [362, 94] width 37 height 14
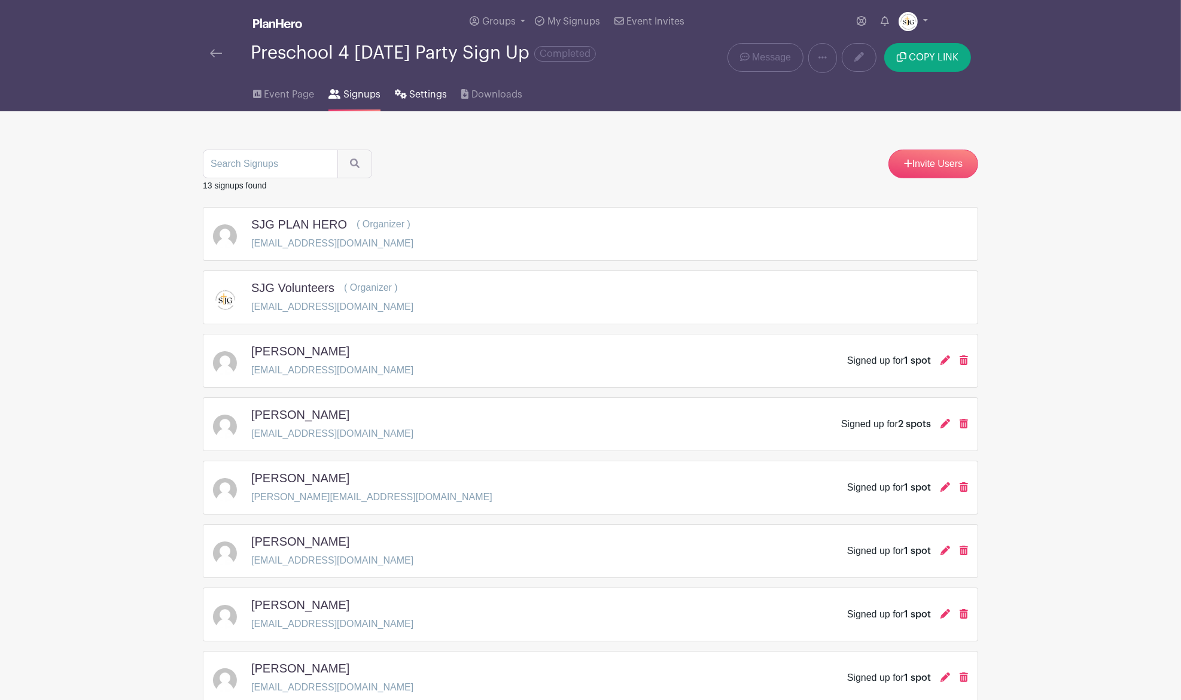
click at [418, 99] on span "Settings" at bounding box center [428, 94] width 38 height 14
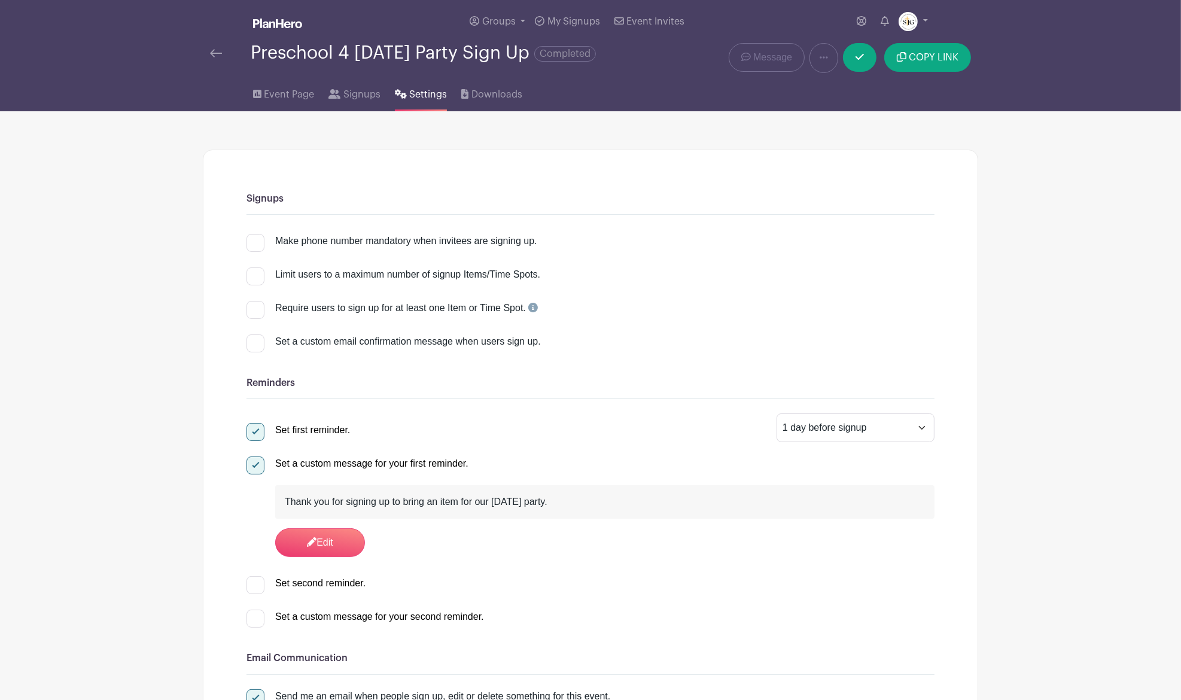
click at [596, 50] on span "Completed" at bounding box center [565, 54] width 62 height 16
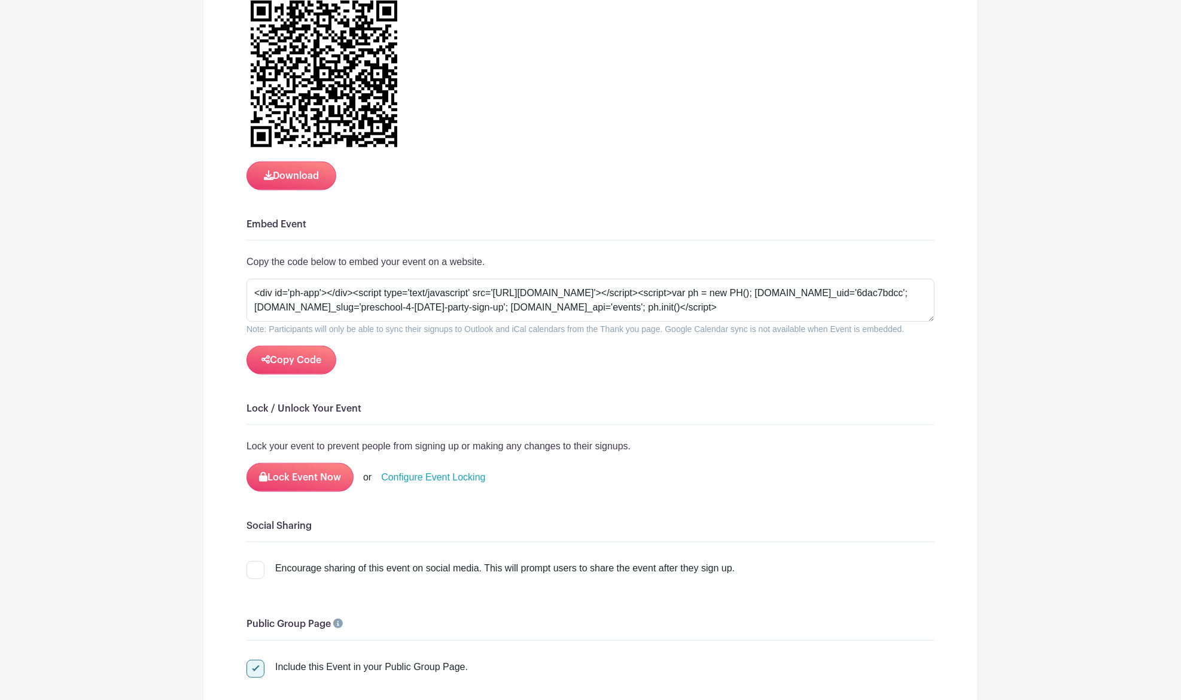
scroll to position [1215, 0]
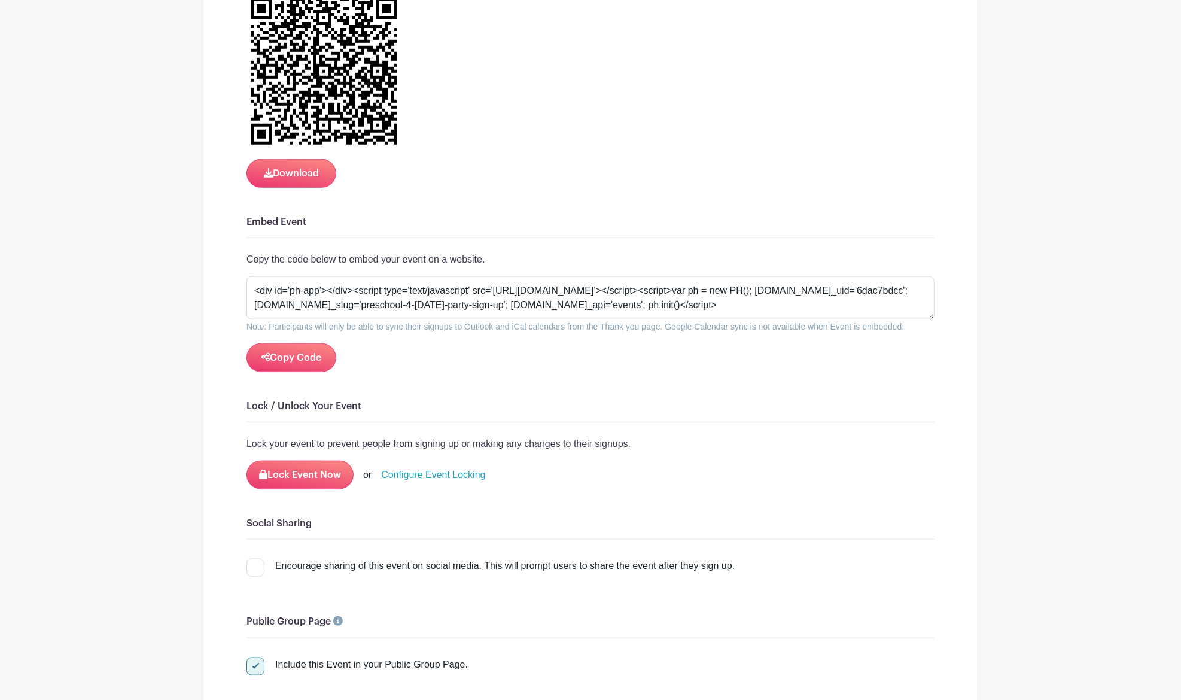
click at [430, 468] on link "Configure Event Locking" at bounding box center [433, 475] width 104 height 14
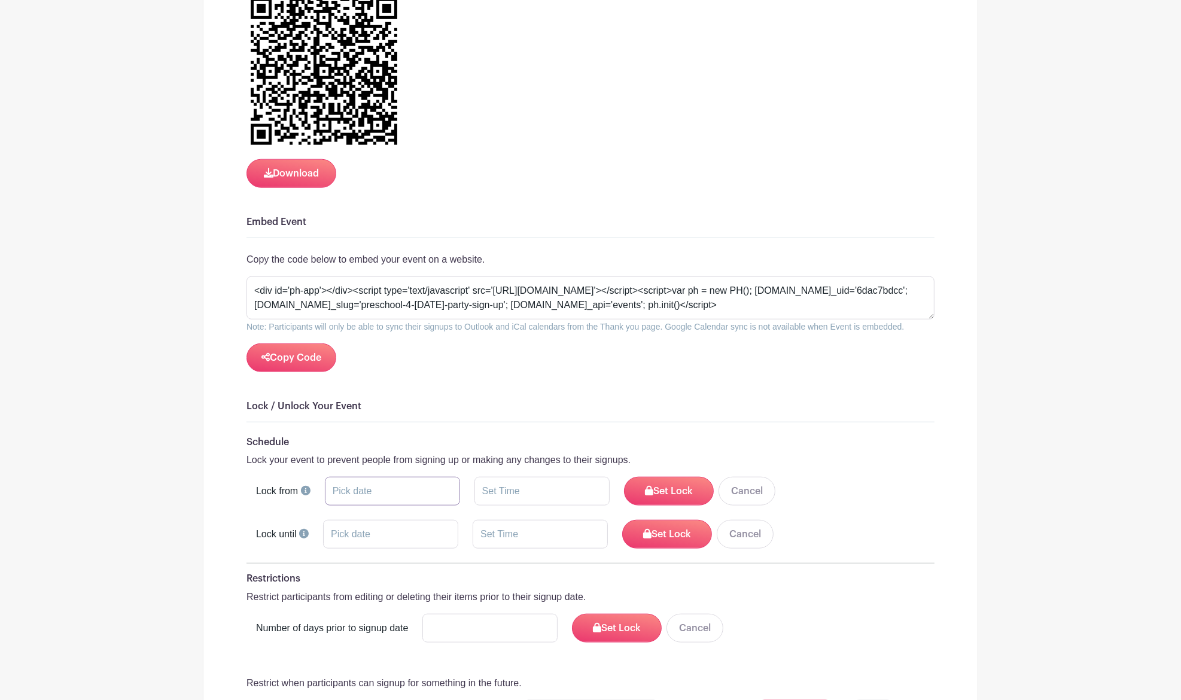
click at [381, 482] on input "text" at bounding box center [392, 491] width 135 height 29
click at [440, 639] on span "30" at bounding box center [442, 642] width 23 height 23
type input "Oct 30 2025"
click at [550, 482] on input "text" at bounding box center [542, 491] width 135 height 29
click at [569, 538] on div "48" at bounding box center [571, 538] width 39 height 23
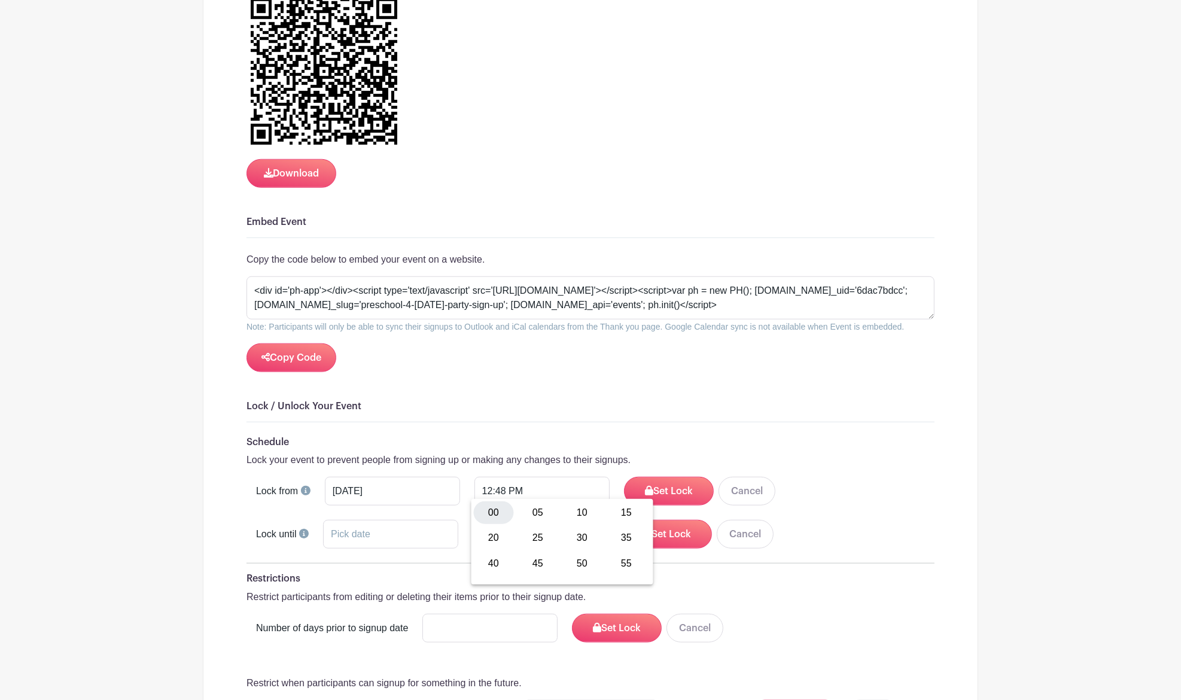
click at [488, 511] on div "00" at bounding box center [494, 513] width 40 height 23
type input "12:00 PM"
click at [387, 488] on input "Oct 30 2025" at bounding box center [392, 491] width 135 height 29
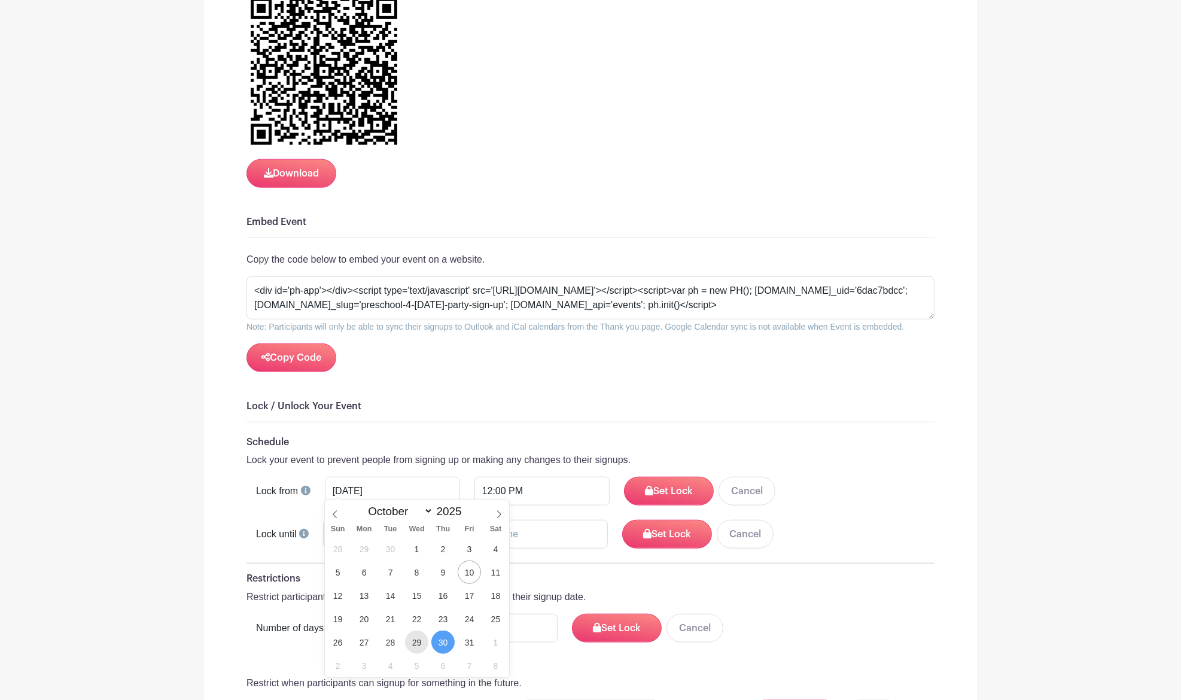
click at [414, 639] on span "29" at bounding box center [416, 642] width 23 height 23
type input "Oct 29 2025"
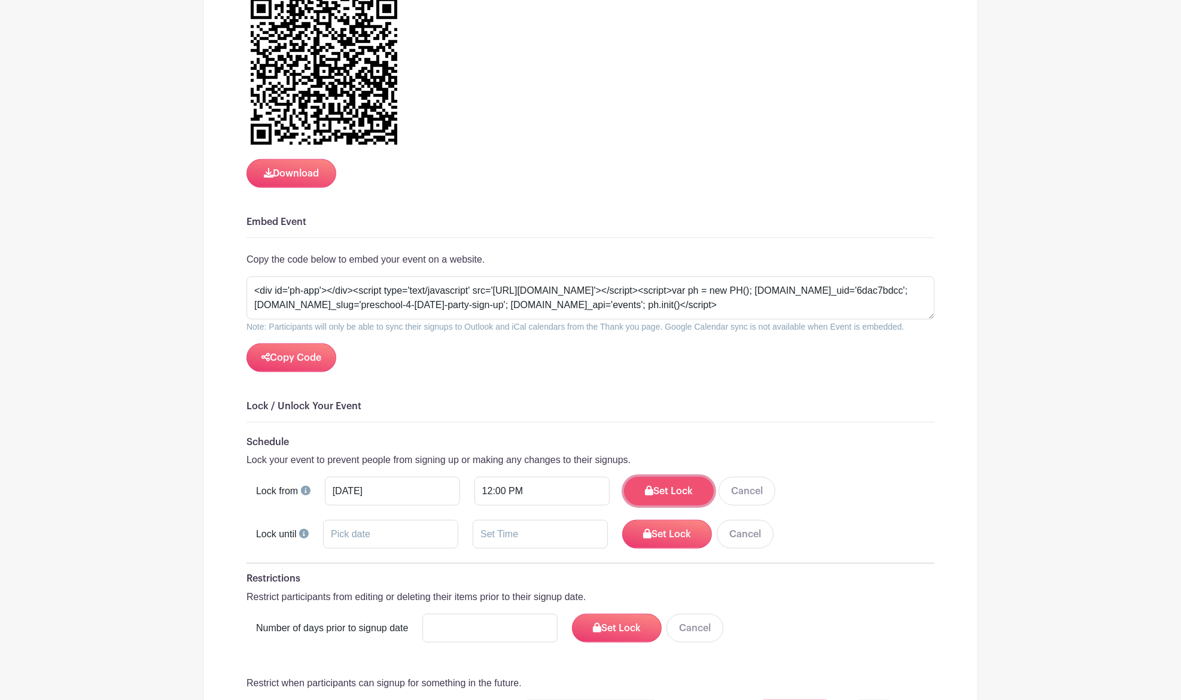
click at [657, 477] on button "Set Lock" at bounding box center [669, 491] width 90 height 29
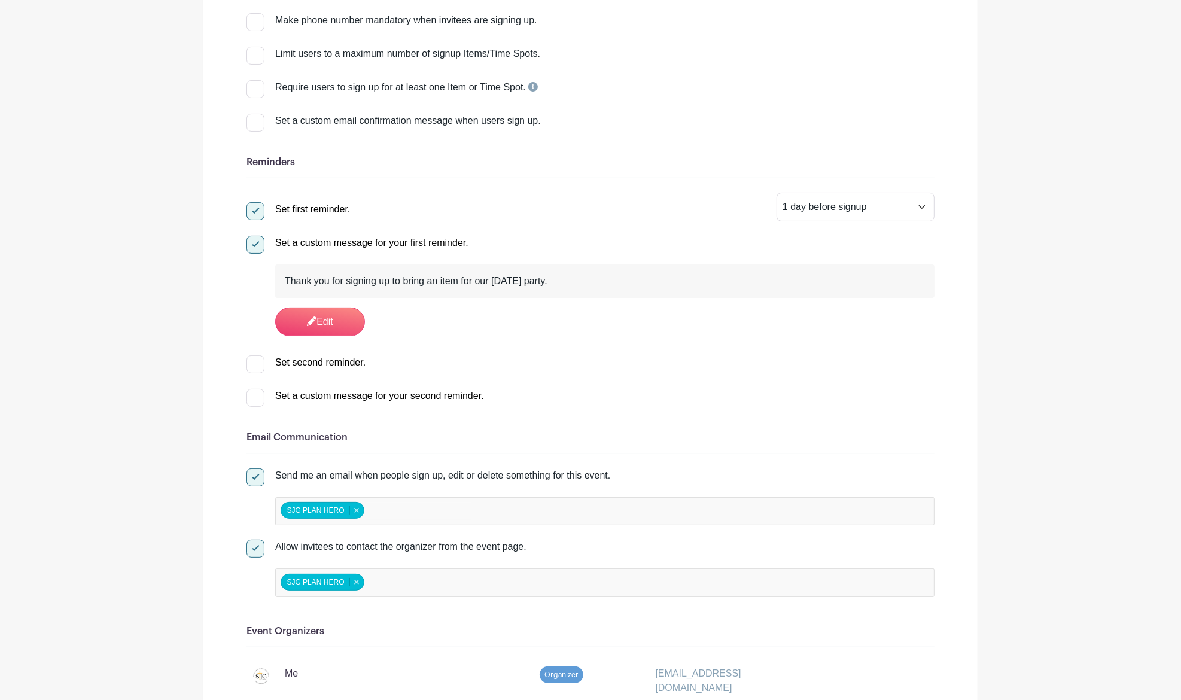
scroll to position [0, 0]
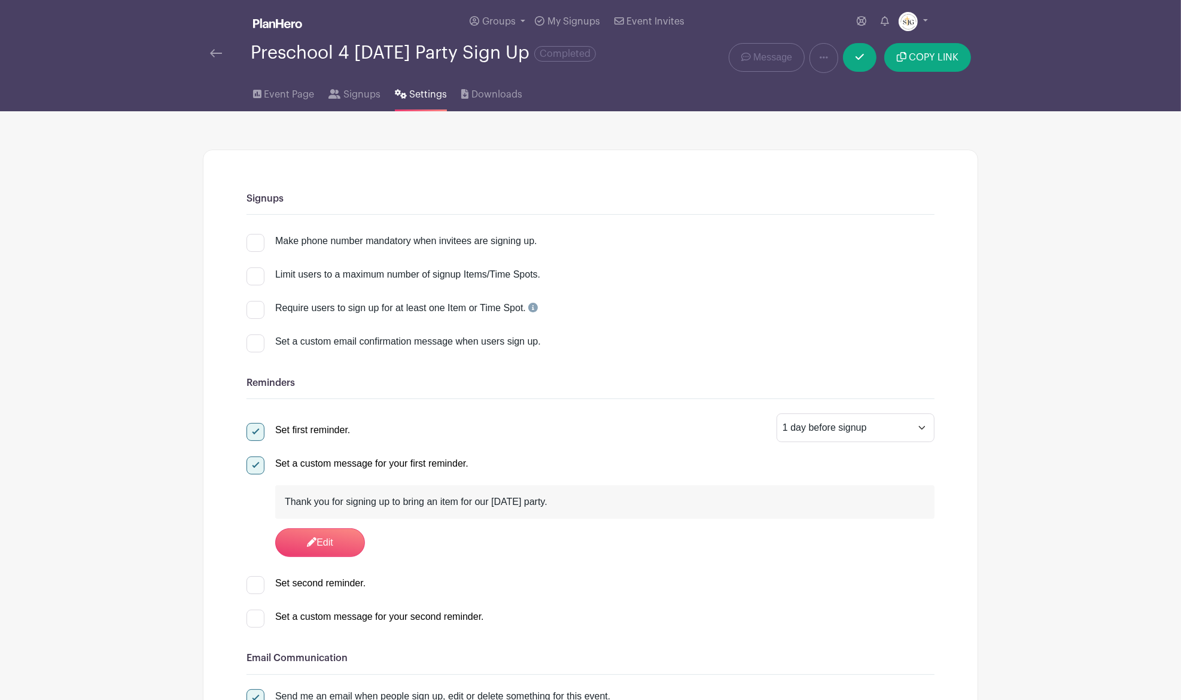
click at [416, 96] on span "Settings" at bounding box center [428, 94] width 38 height 14
click at [358, 96] on span "Signups" at bounding box center [362, 94] width 37 height 14
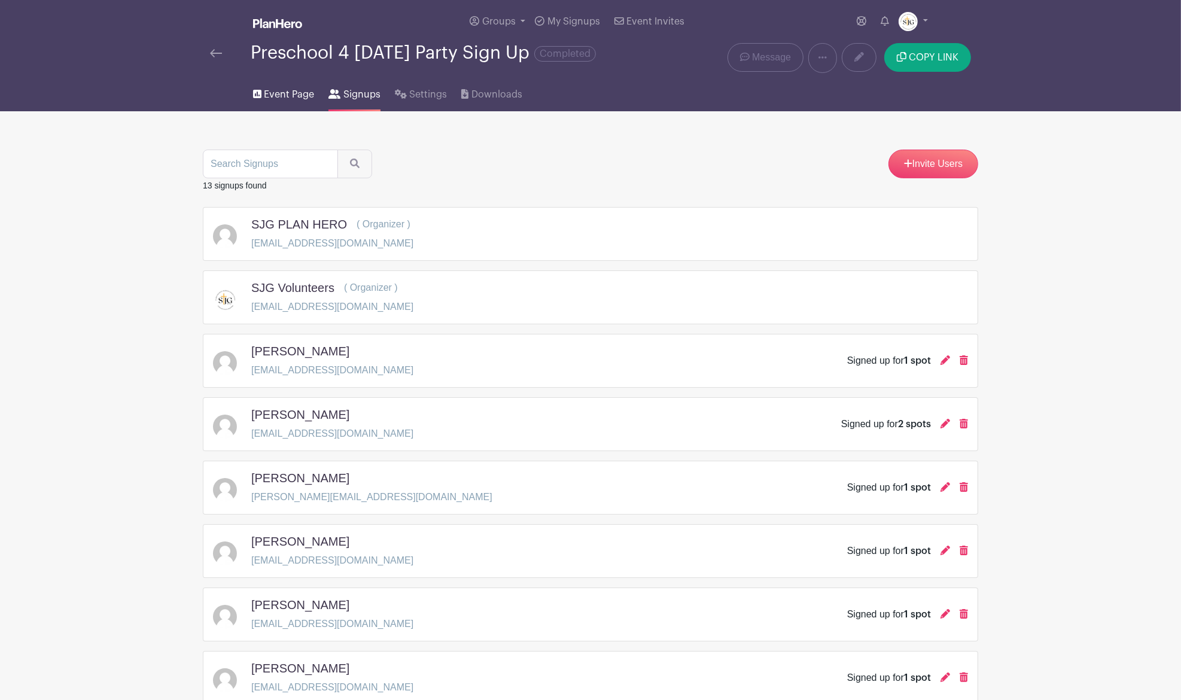
click at [293, 87] on span "Event Page" at bounding box center [289, 94] width 50 height 14
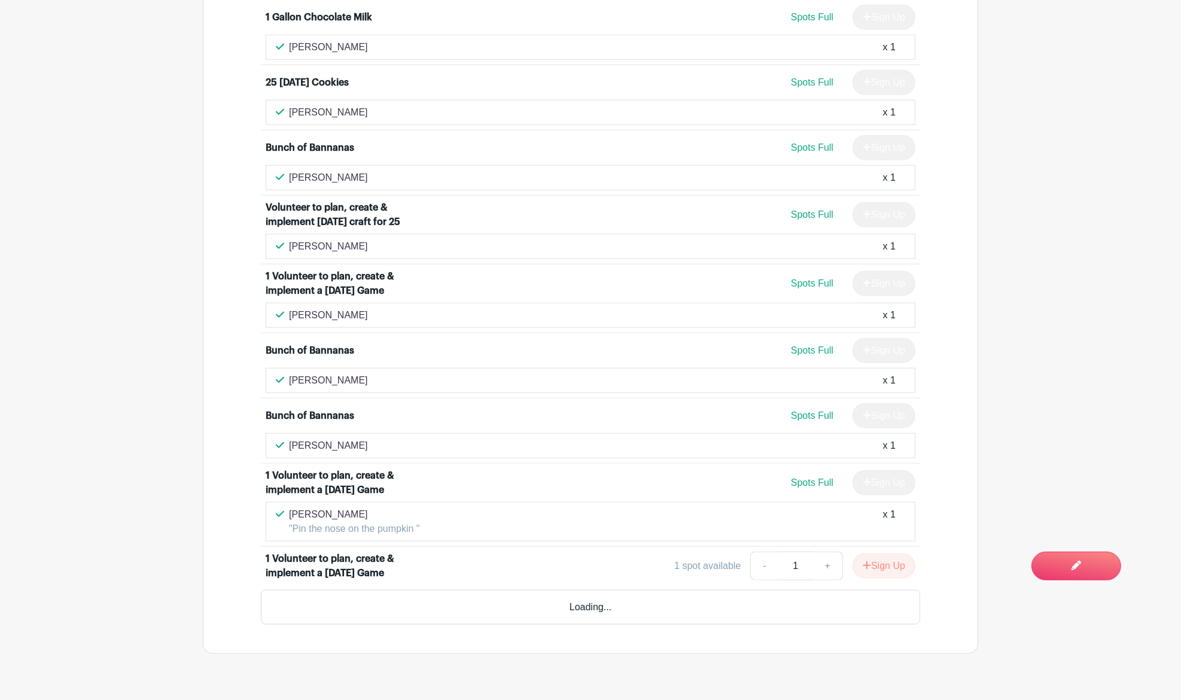
scroll to position [1210, 0]
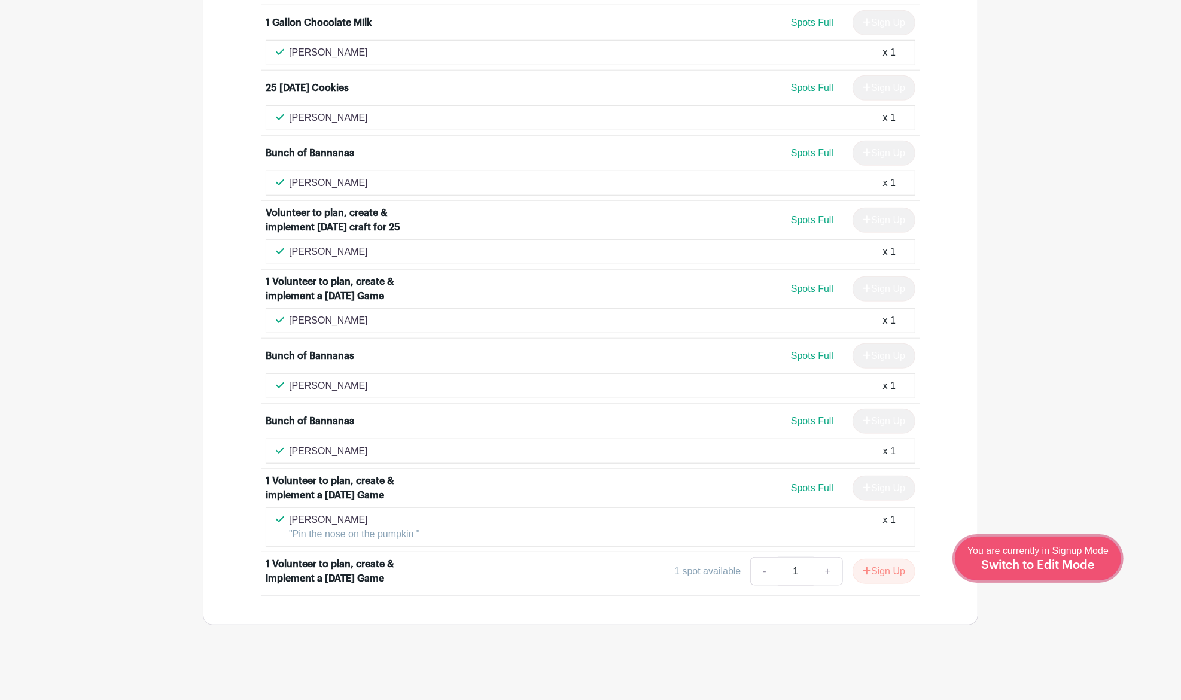
click at [1043, 560] on span "Switch to Edit Mode" at bounding box center [1038, 566] width 114 height 12
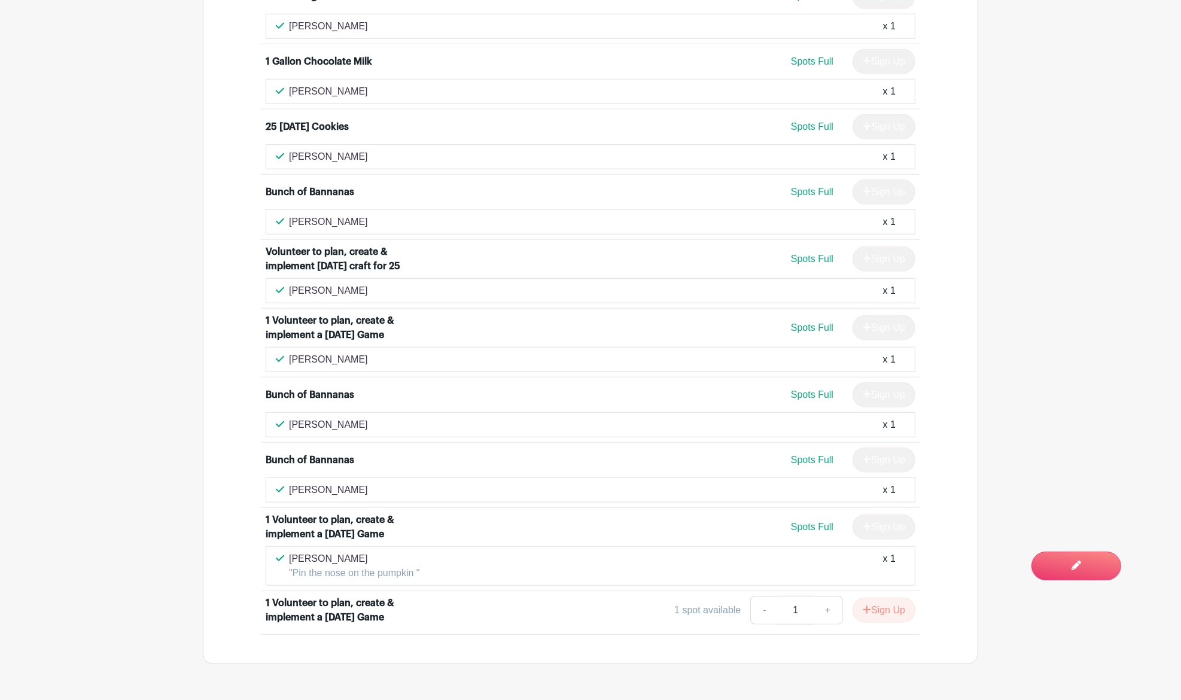
scroll to position [1210, 0]
